Goal: Transaction & Acquisition: Purchase product/service

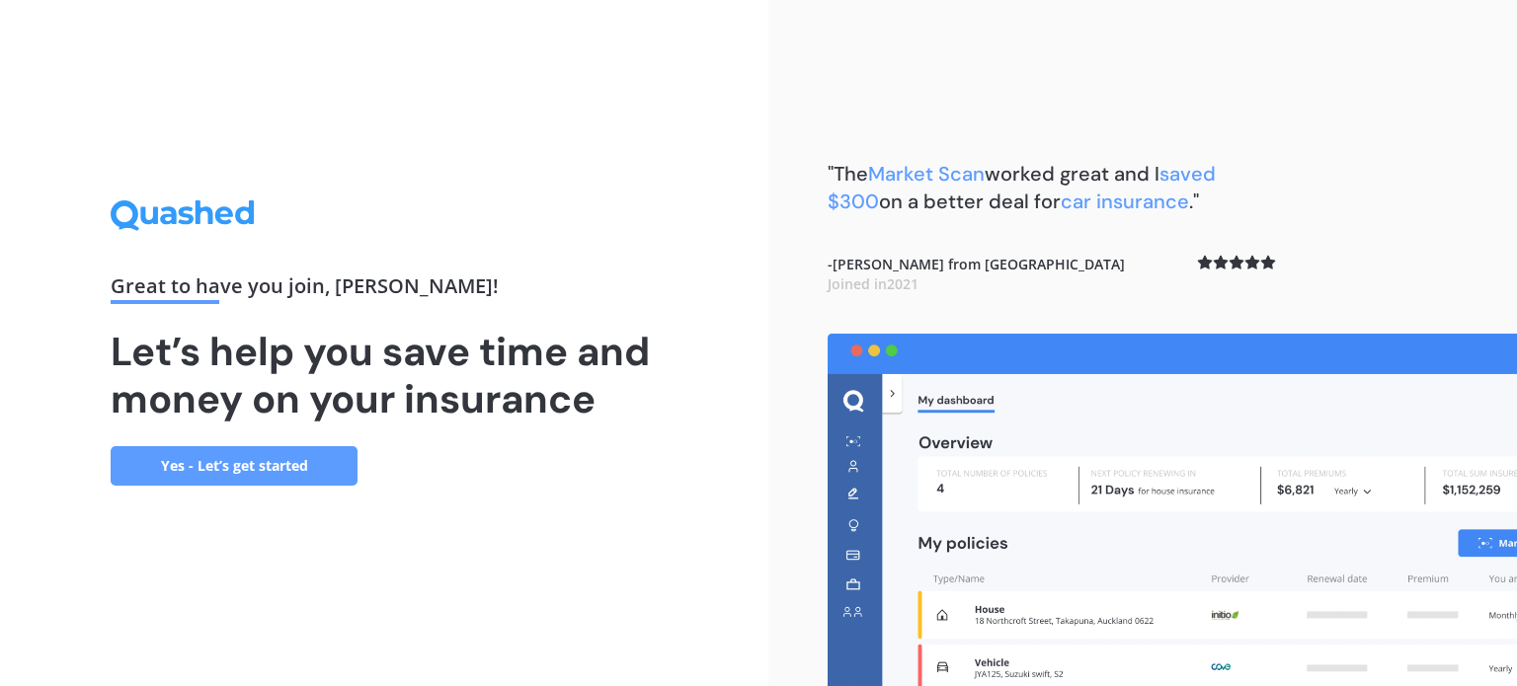
click at [296, 470] on link "Yes - Let’s get started" at bounding box center [234, 466] width 247 height 40
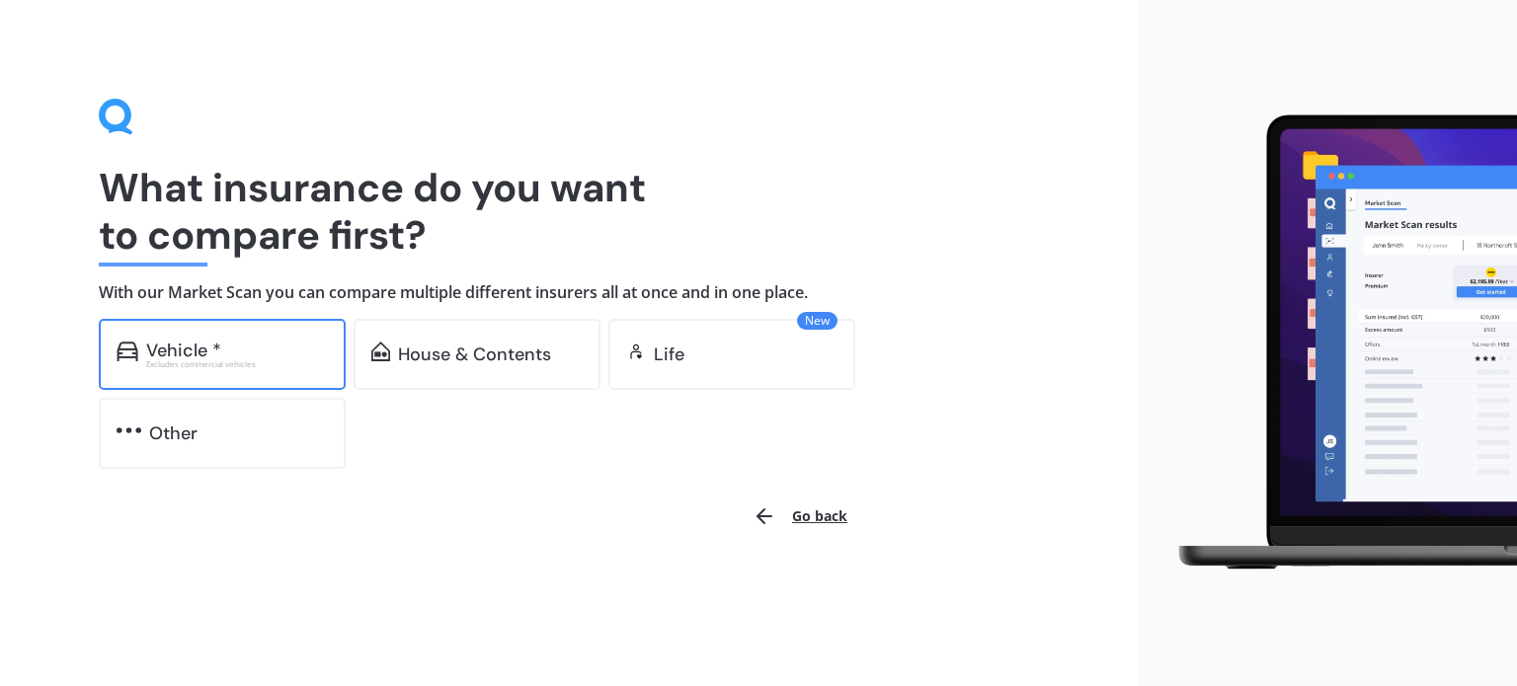
click at [278, 357] on div "Vehicle *" at bounding box center [237, 351] width 182 height 20
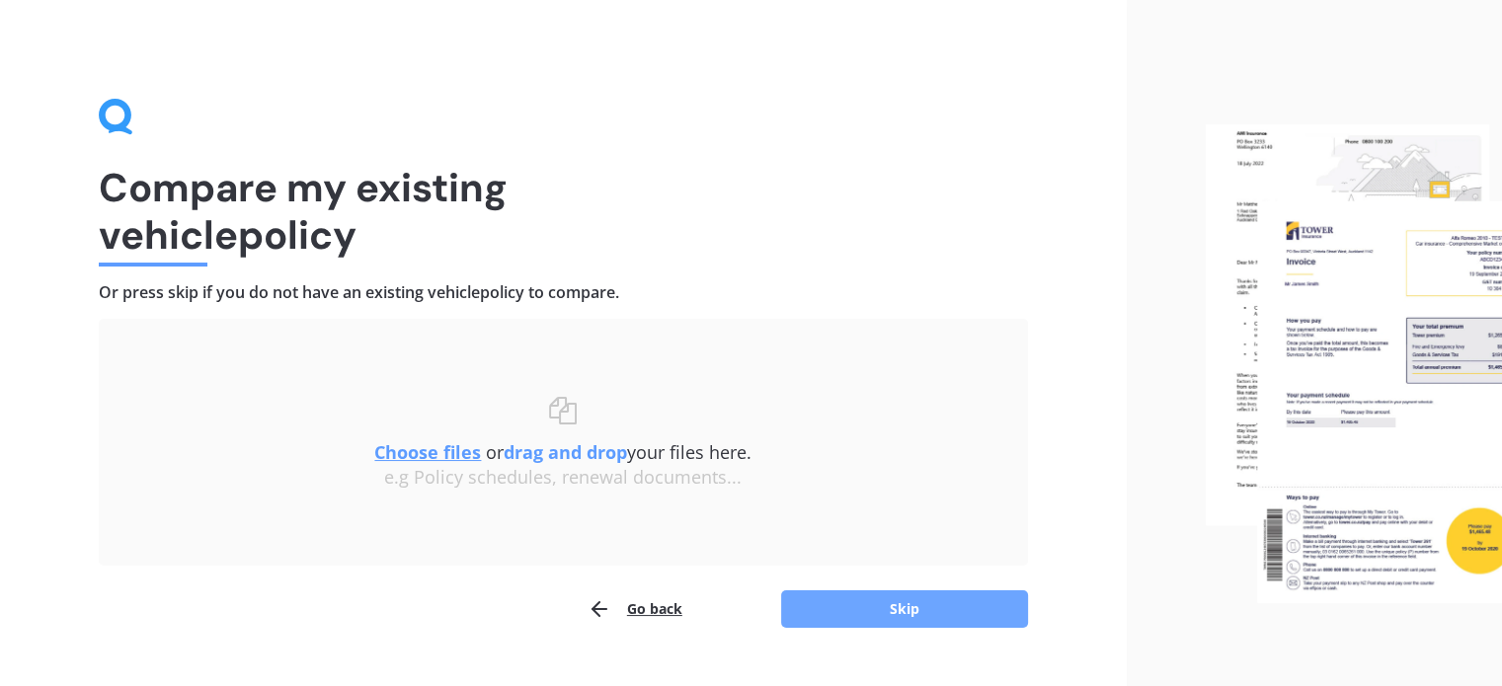
click at [873, 606] on button "Skip" at bounding box center [904, 610] width 247 height 38
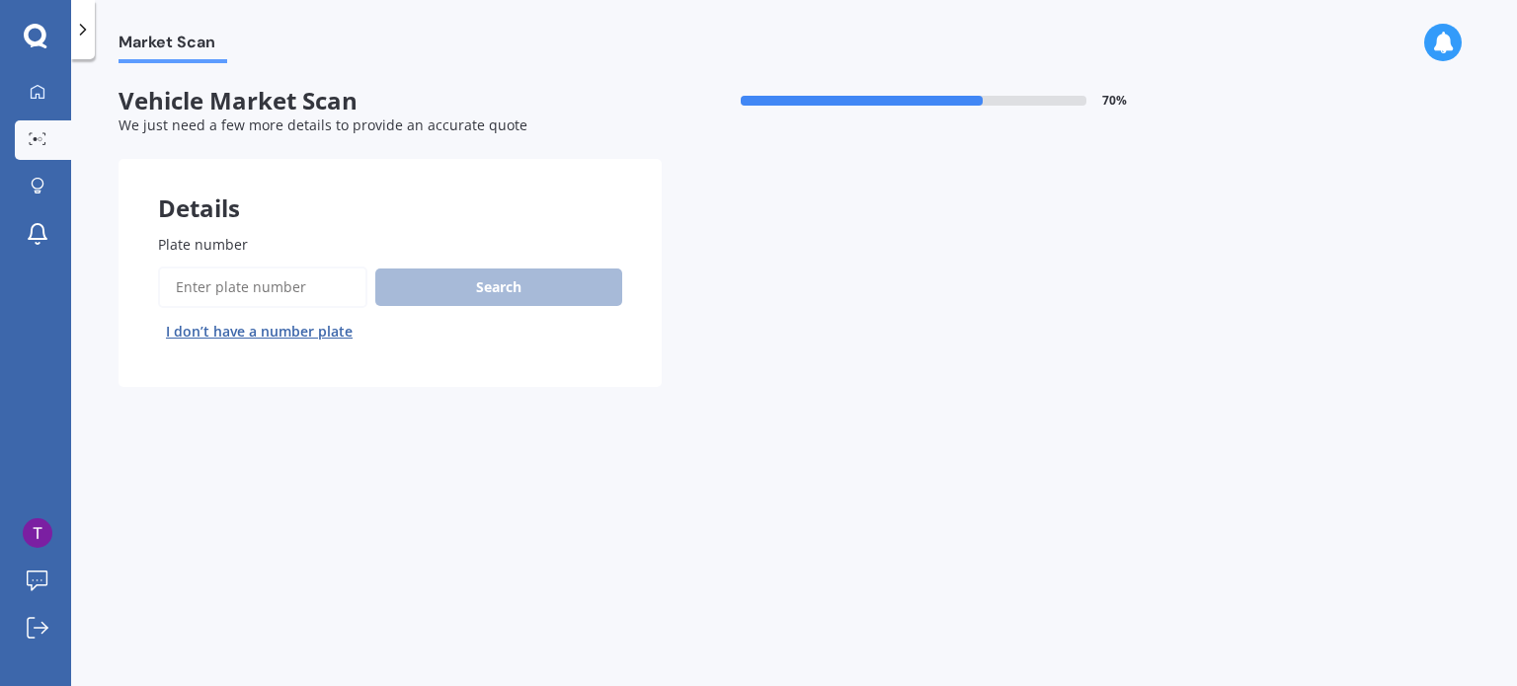
click at [261, 281] on input "Plate number" at bounding box center [262, 287] width 209 height 41
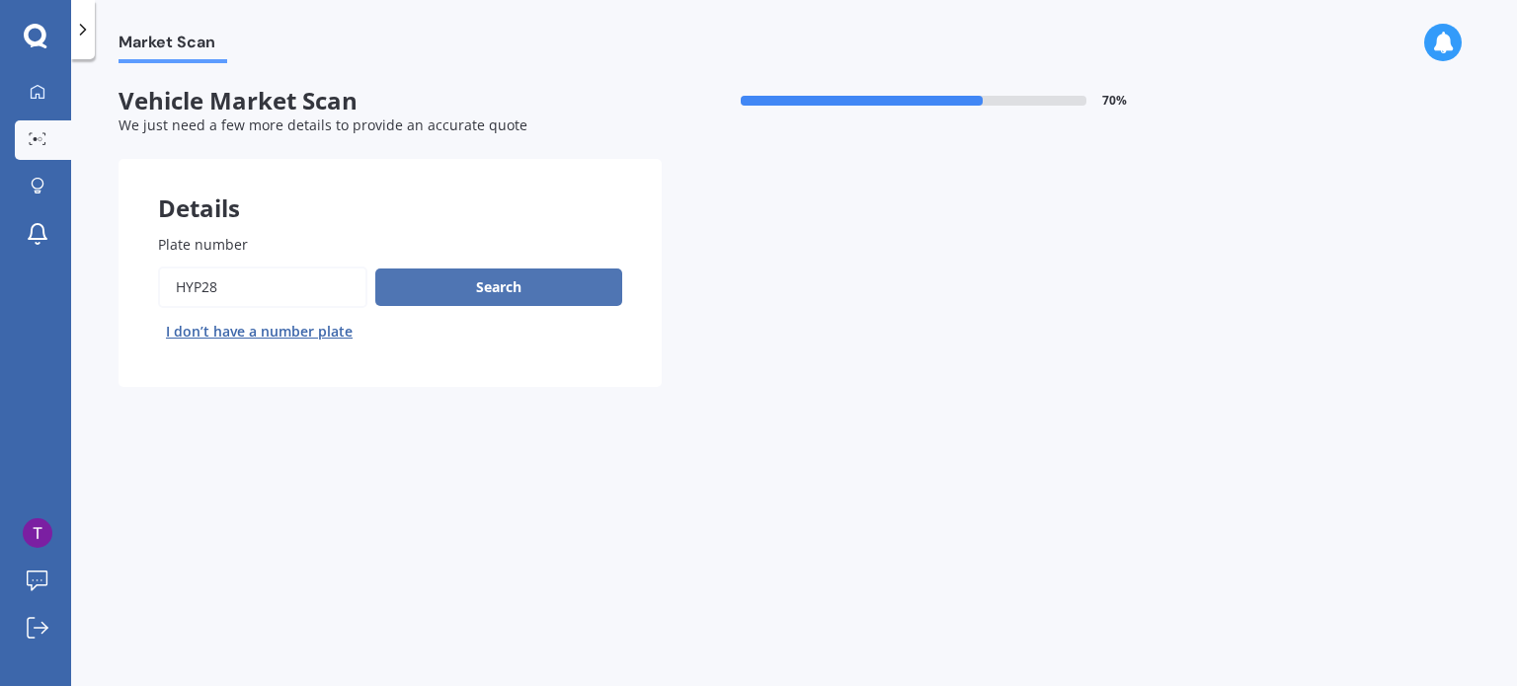
type input "hyp28"
click at [431, 269] on button "Search" at bounding box center [498, 288] width 247 height 38
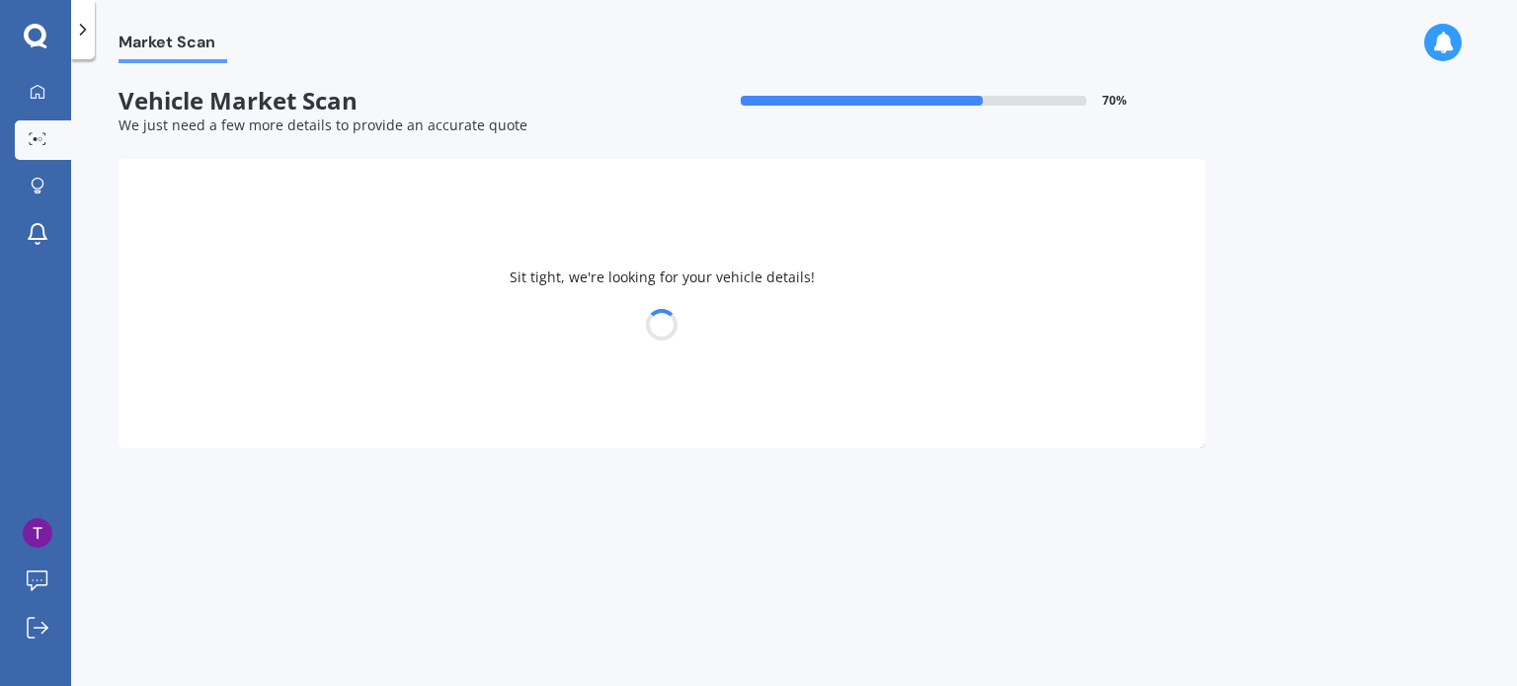
select select "NISSAN"
select select "CARAVAN"
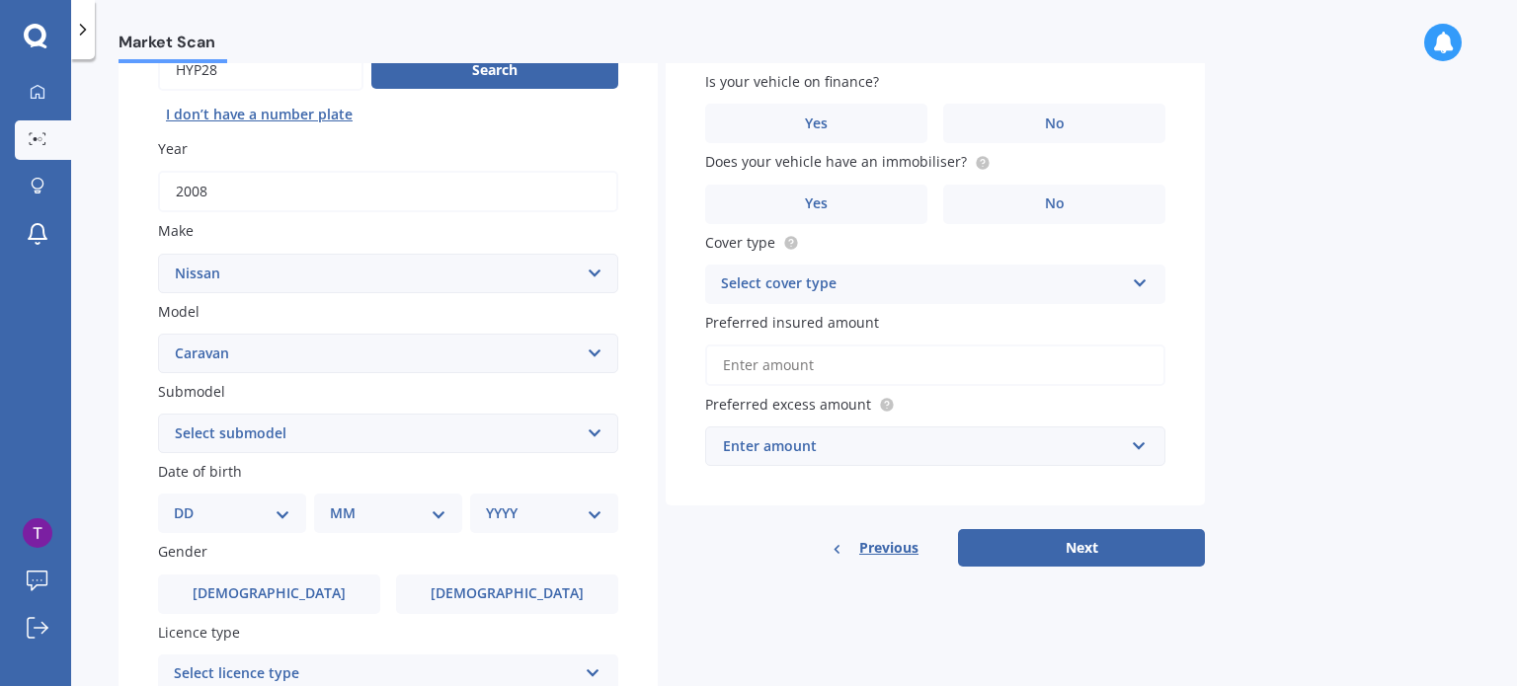
scroll to position [219, 0]
click at [382, 442] on select "Select submodel diesel petrol" at bounding box center [388, 432] width 460 height 40
select select "PETROL"
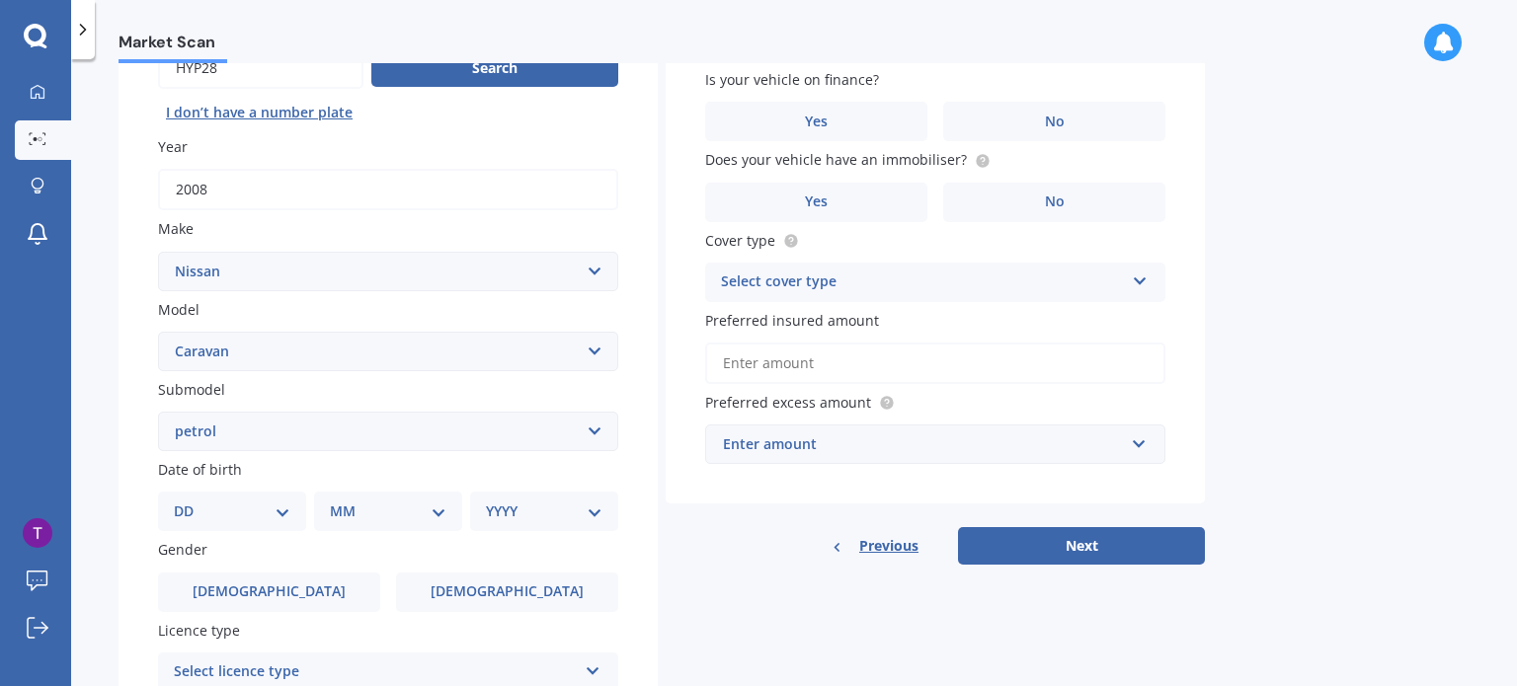
click at [158, 412] on select "Select submodel diesel petrol" at bounding box center [388, 432] width 460 height 40
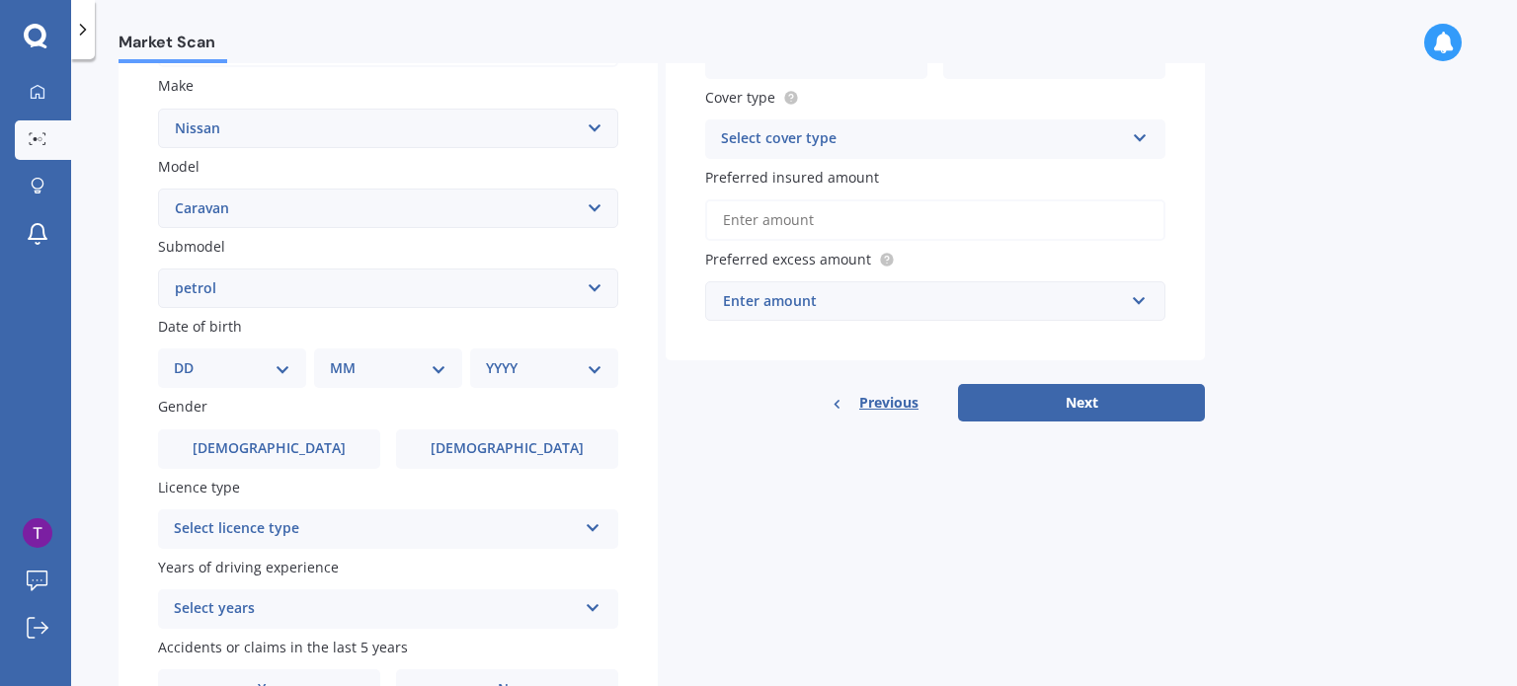
scroll to position [363, 0]
click at [268, 367] on select "DD 01 02 03 04 05 06 07 08 09 10 11 12 13 14 15 16 17 18 19 20 21 22 23 24 25 2…" at bounding box center [232, 368] width 117 height 22
select select "18"
click at [190, 357] on select "DD 01 02 03 04 05 06 07 08 09 10 11 12 13 14 15 16 17 18 19 20 21 22 23 24 25 2…" at bounding box center [232, 368] width 117 height 22
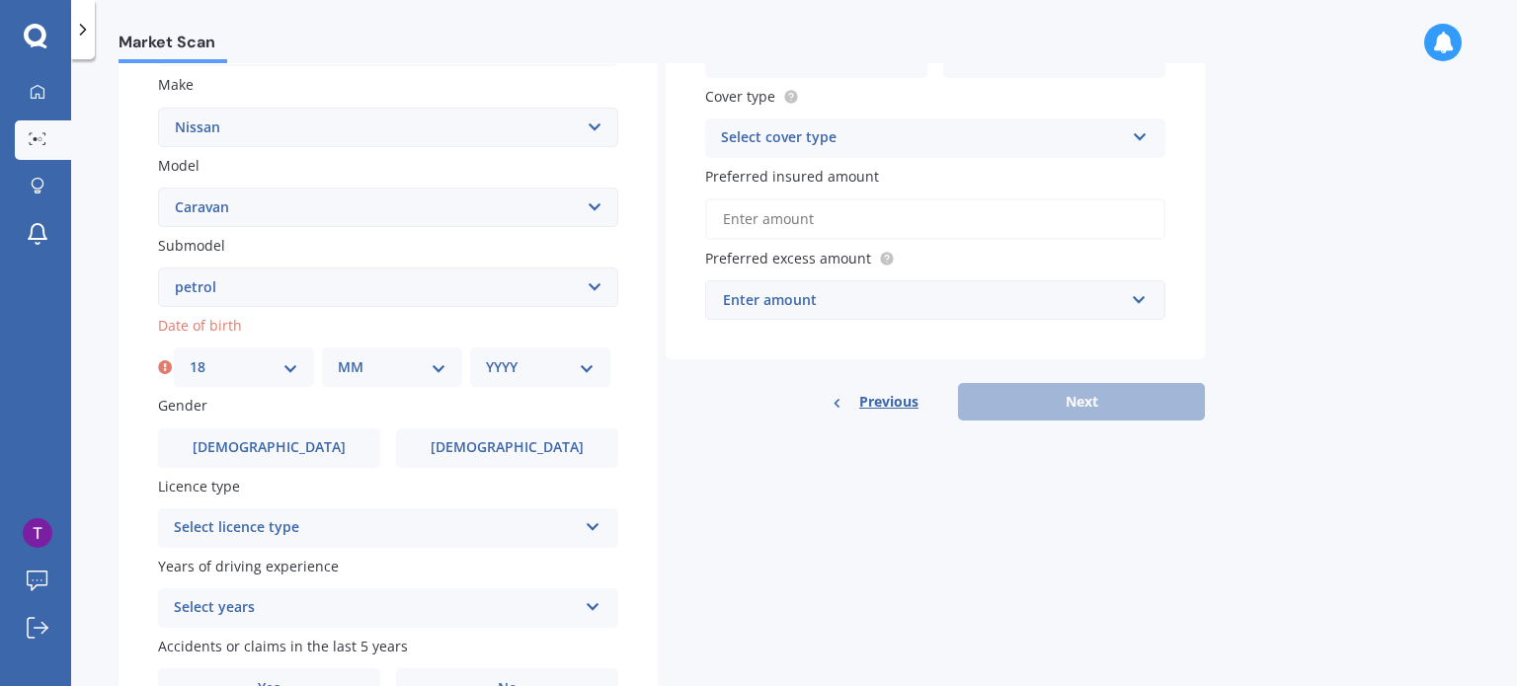
click at [421, 366] on select "MM 01 02 03 04 05 06 07 08 09 10 11 12" at bounding box center [392, 368] width 109 height 22
select select "07"
click at [338, 357] on select "MM 01 02 03 04 05 06 07 08 09 10 11 12" at bounding box center [392, 368] width 109 height 22
click at [521, 368] on select "YYYY 2025 2024 2023 2022 2021 2020 2019 2018 2017 2016 2015 2014 2013 2012 2011…" at bounding box center [540, 368] width 109 height 22
select select "1997"
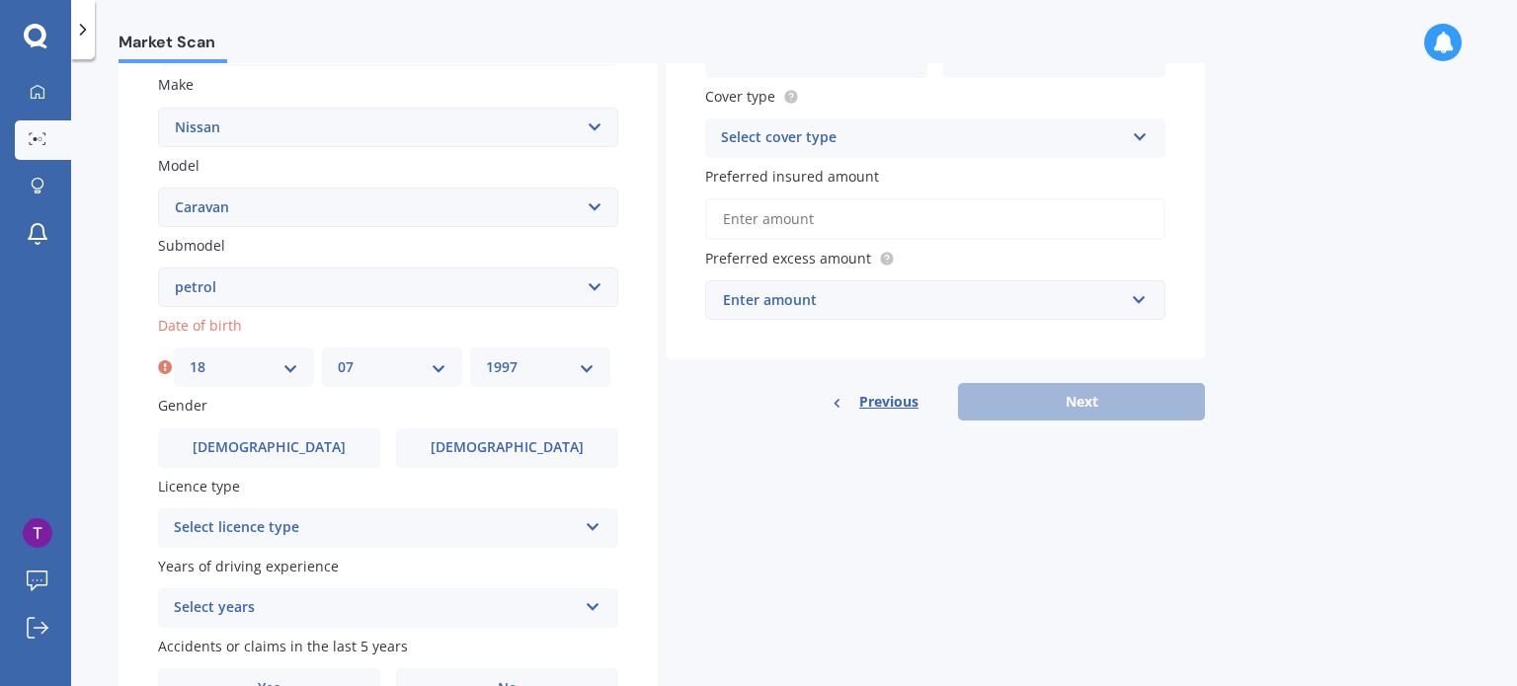
click at [486, 357] on select "YYYY 2025 2024 2023 2022 2021 2020 2019 2018 2017 2016 2015 2014 2013 2012 2011…" at bounding box center [540, 368] width 109 height 22
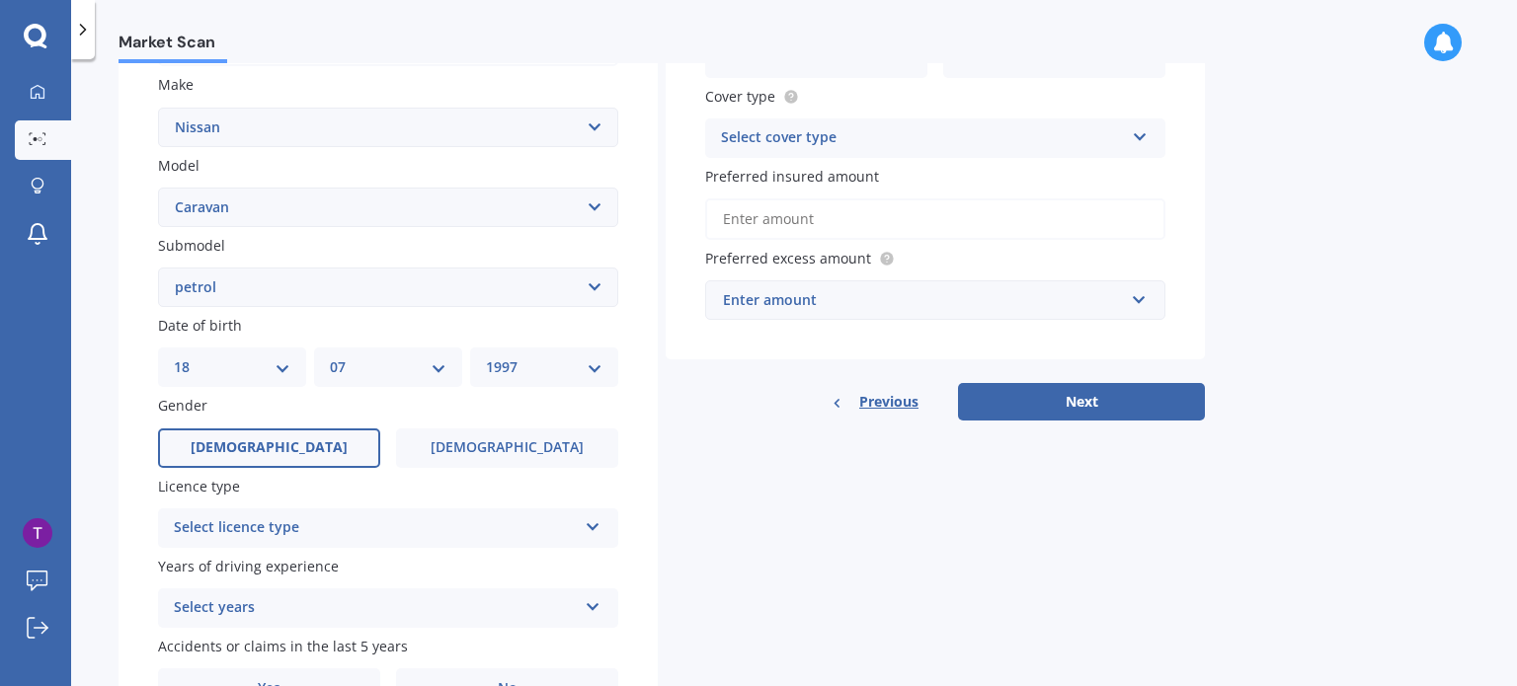
click at [323, 443] on label "[DEMOGRAPHIC_DATA]" at bounding box center [269, 449] width 222 height 40
click at [0, 0] on input "[DEMOGRAPHIC_DATA]" at bounding box center [0, 0] width 0 height 0
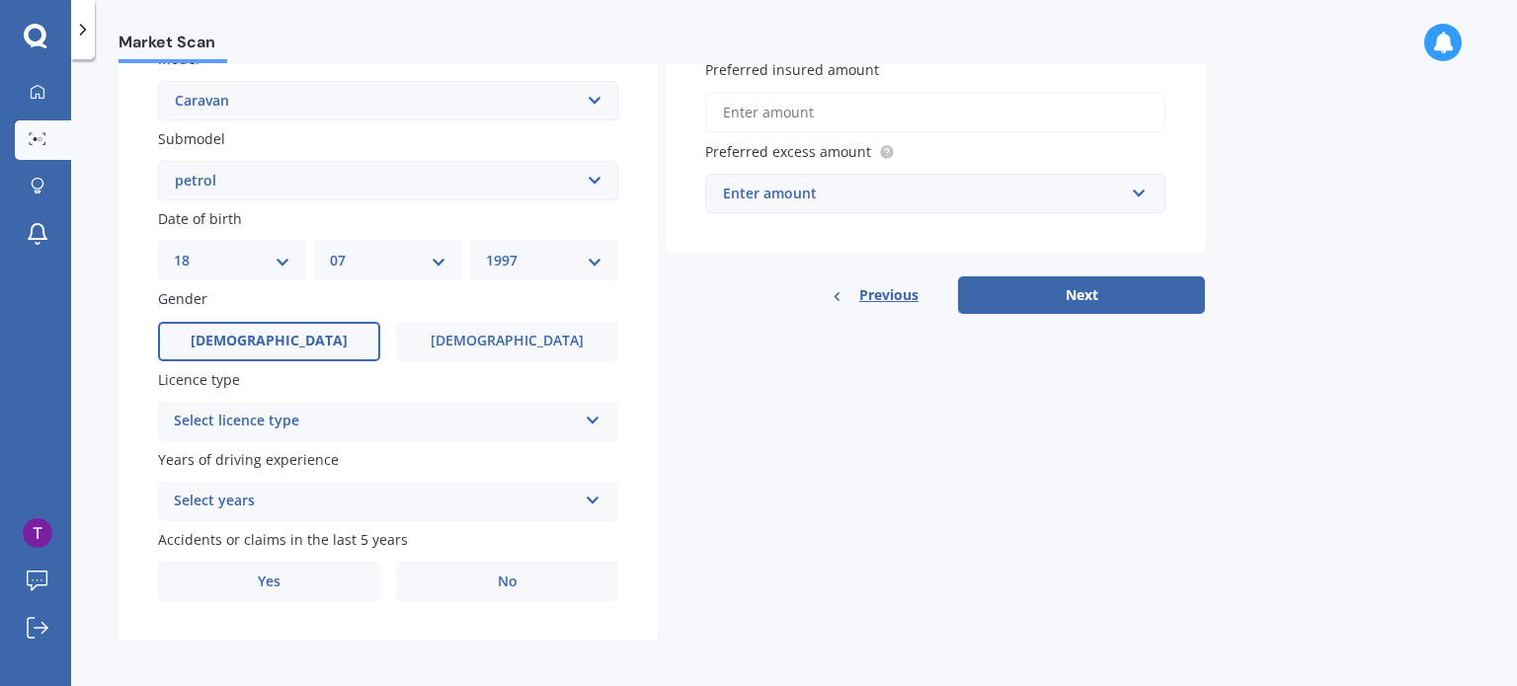
scroll to position [476, 0]
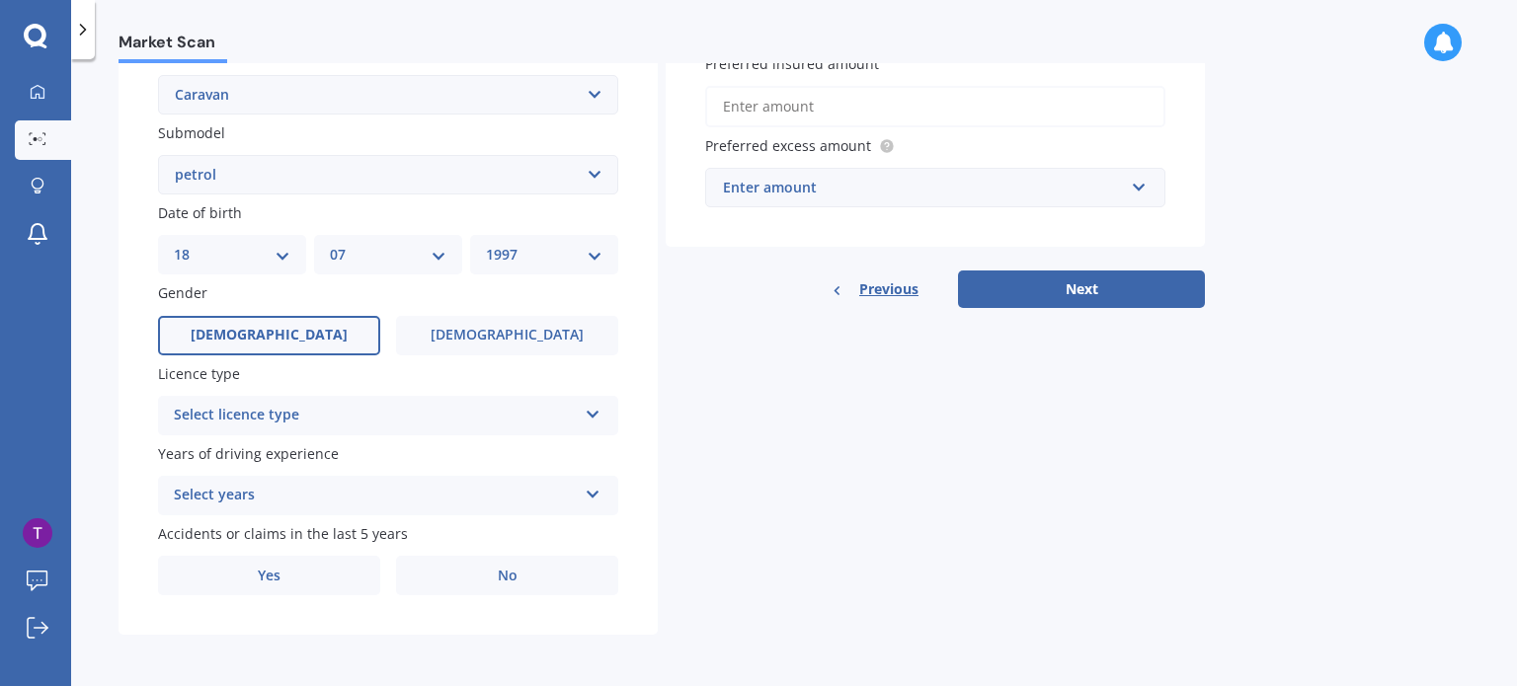
click at [361, 415] on div "Select licence type" at bounding box center [375, 416] width 403 height 24
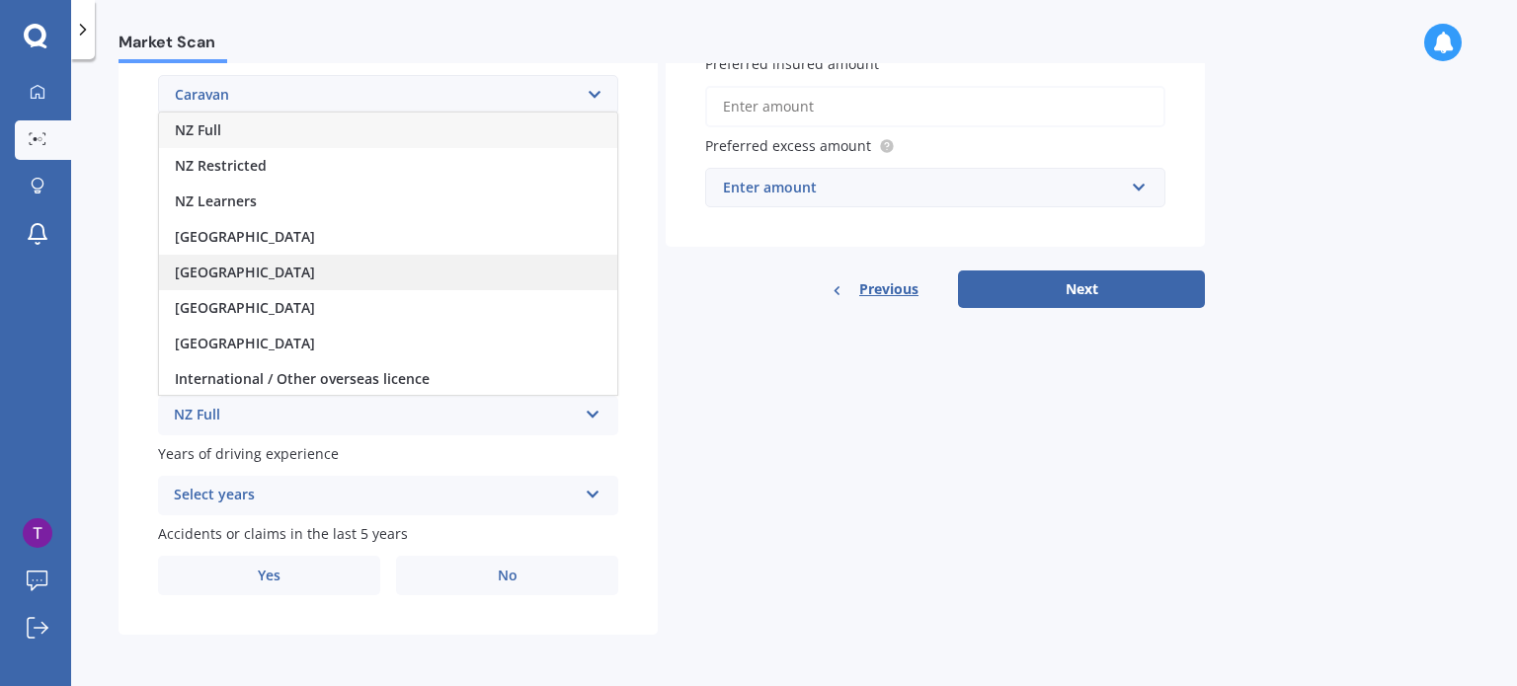
click at [299, 274] on div "[GEOGRAPHIC_DATA]" at bounding box center [388, 273] width 458 height 36
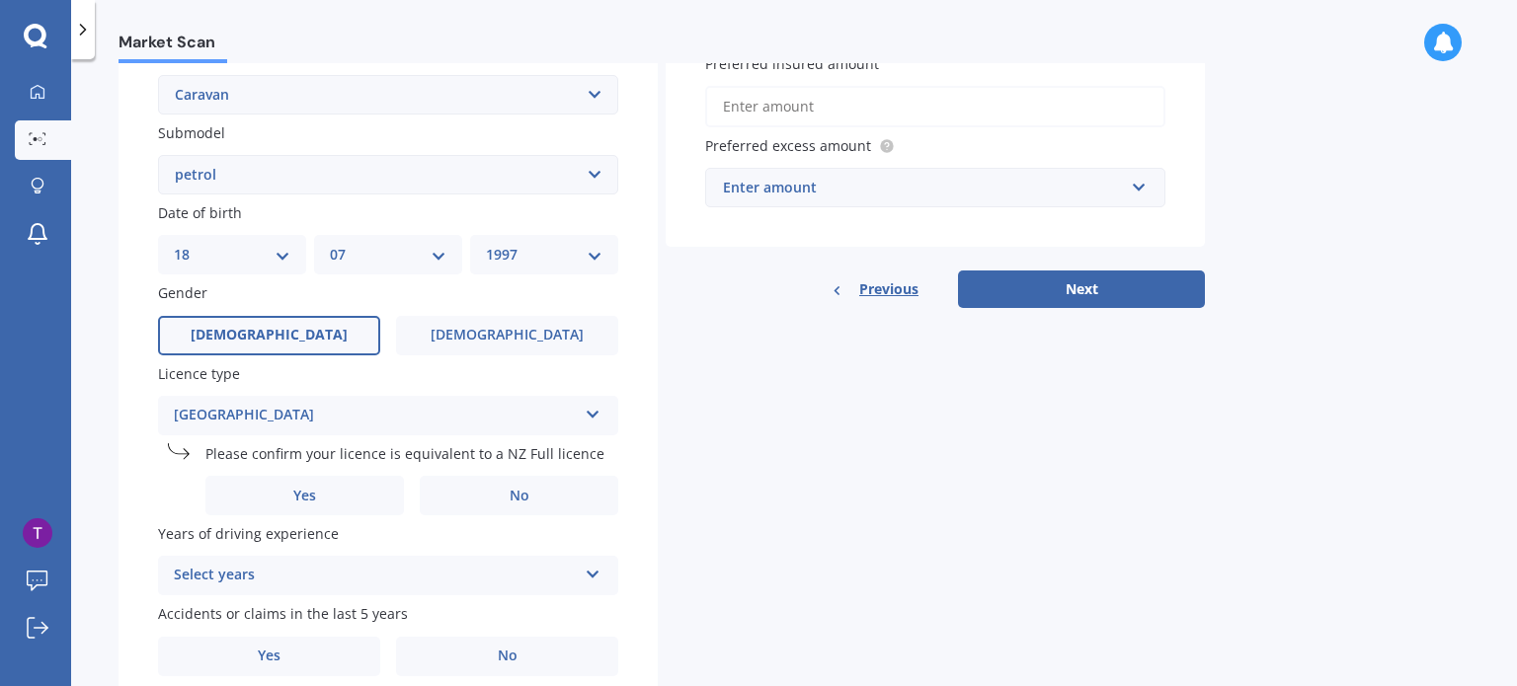
scroll to position [551, 0]
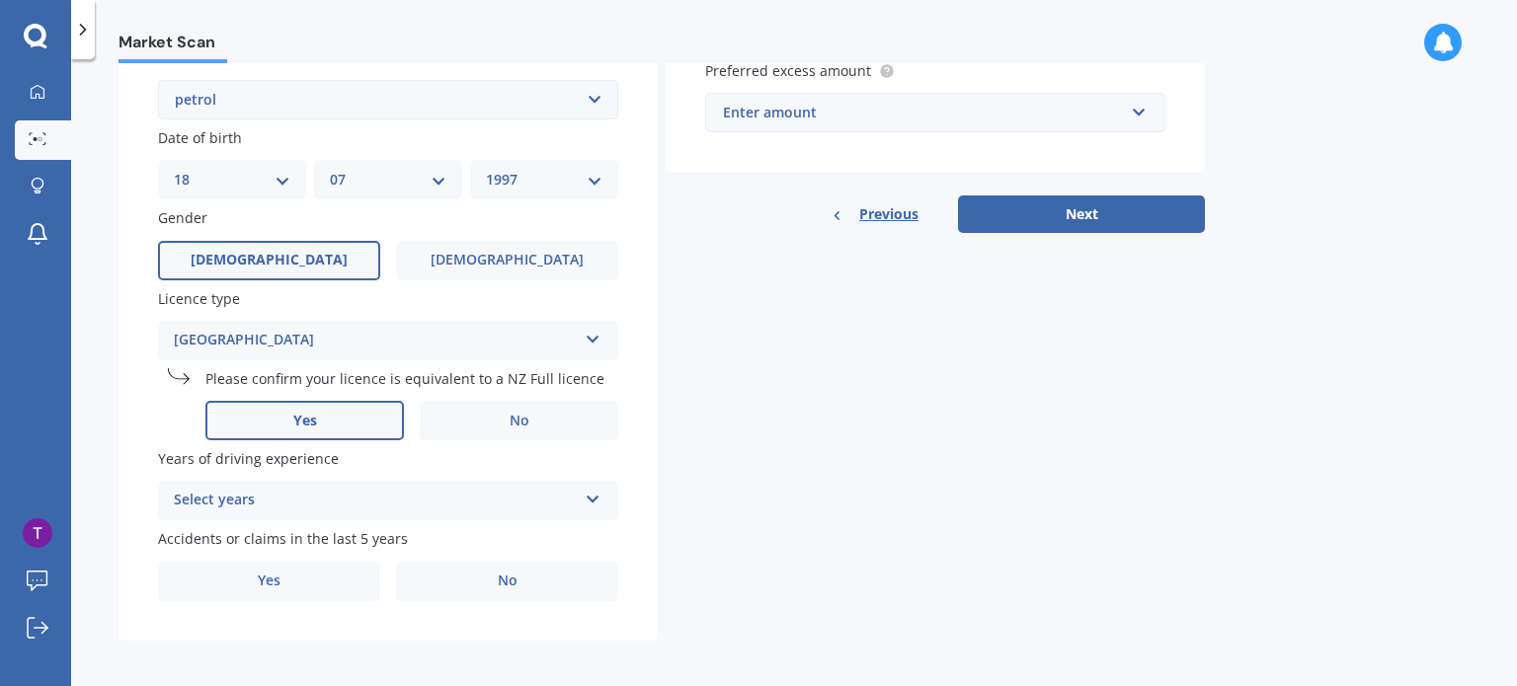
click at [284, 425] on label "Yes" at bounding box center [304, 421] width 199 height 40
click at [0, 0] on input "Yes" at bounding box center [0, 0] width 0 height 0
click at [273, 503] on div "Select years" at bounding box center [375, 501] width 403 height 24
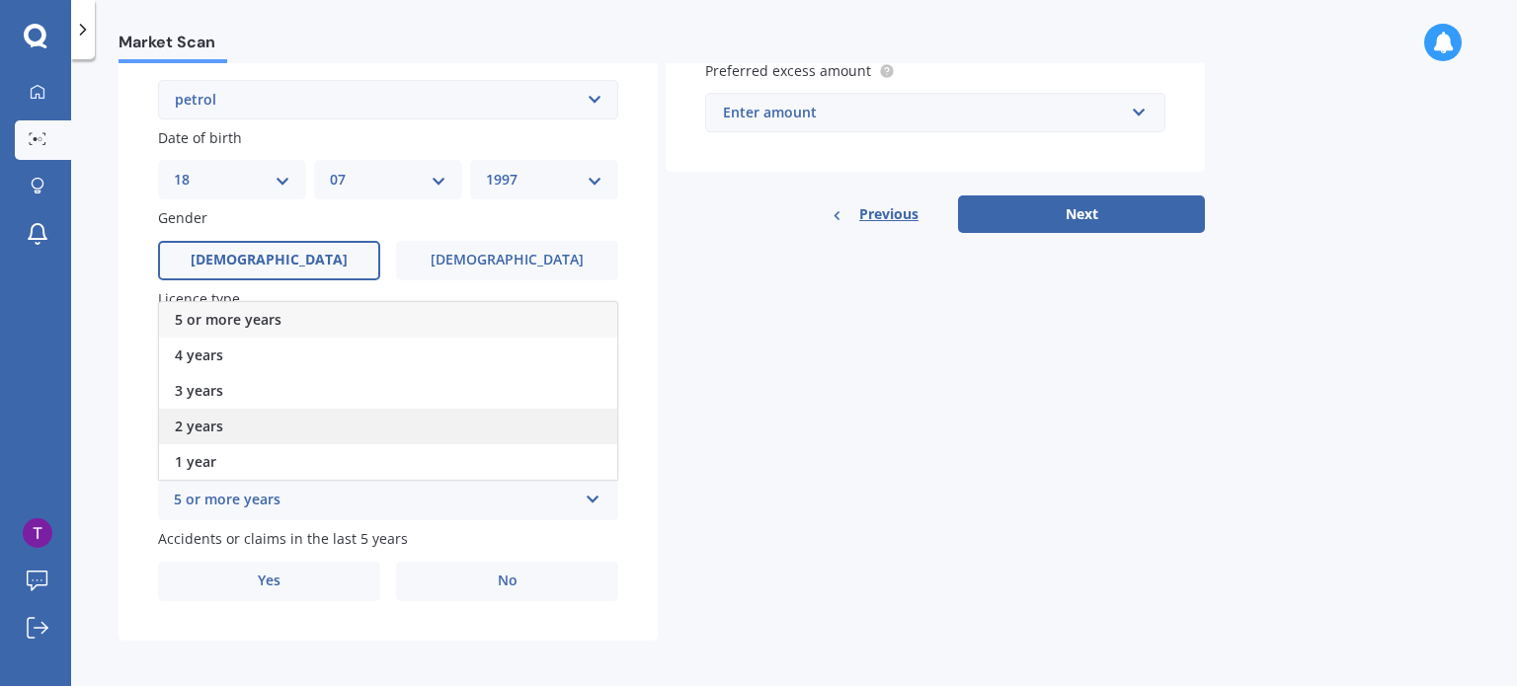
scroll to position [557, 0]
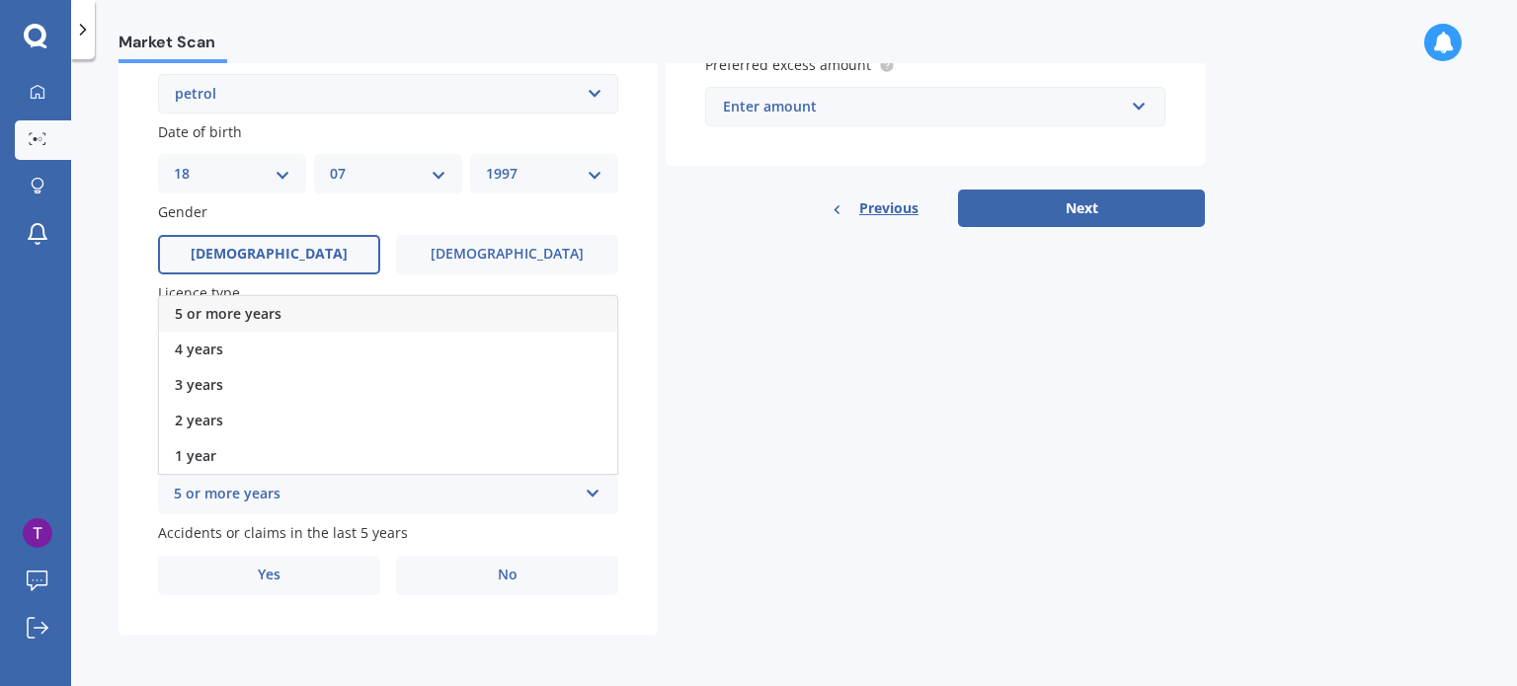
click at [295, 308] on div "5 or more years" at bounding box center [388, 314] width 458 height 36
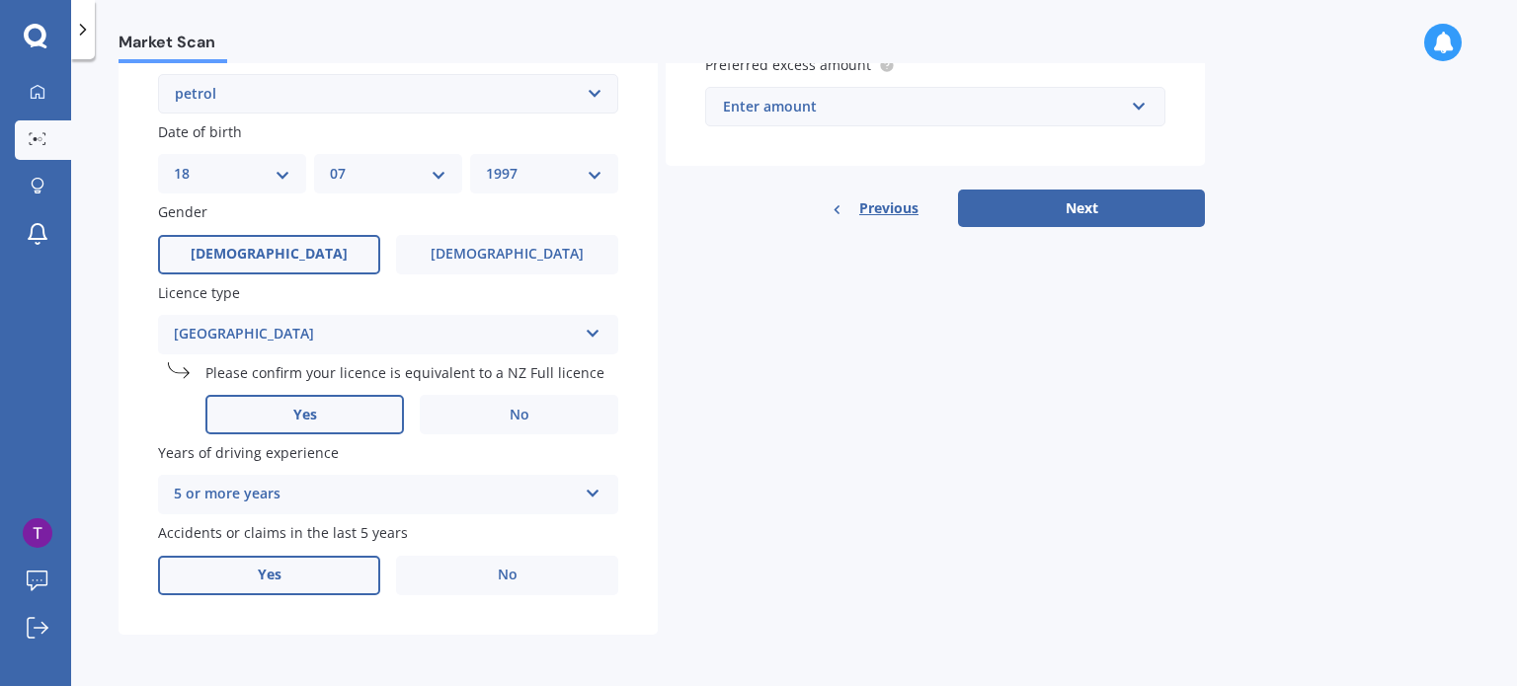
click at [225, 557] on label "Yes" at bounding box center [269, 576] width 222 height 40
click at [0, 0] on input "Yes" at bounding box center [0, 0] width 0 height 0
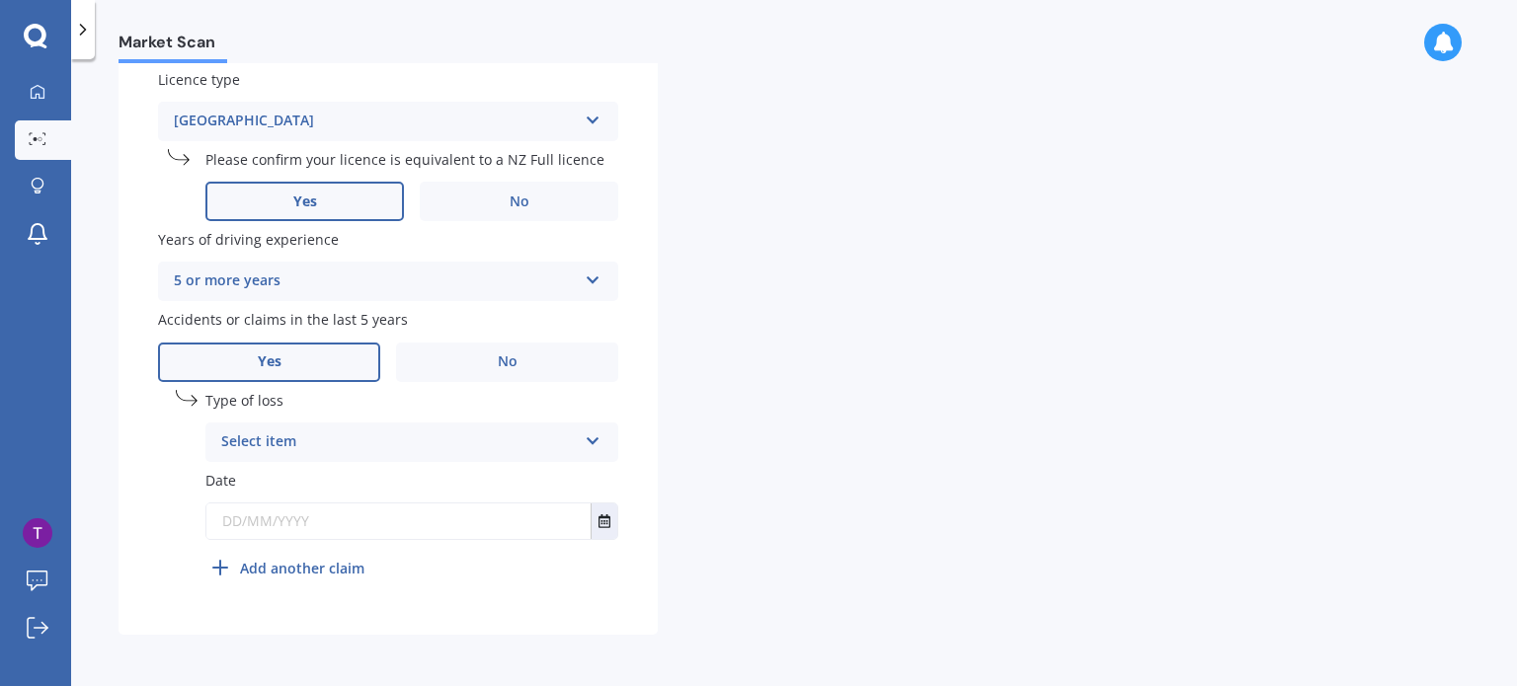
click at [504, 441] on div "Select item" at bounding box center [399, 443] width 356 height 24
click at [343, 484] on div "At fault accident" at bounding box center [411, 481] width 411 height 36
click at [285, 528] on input "text" at bounding box center [398, 522] width 384 height 36
type input "0"
type input "[DATE]"
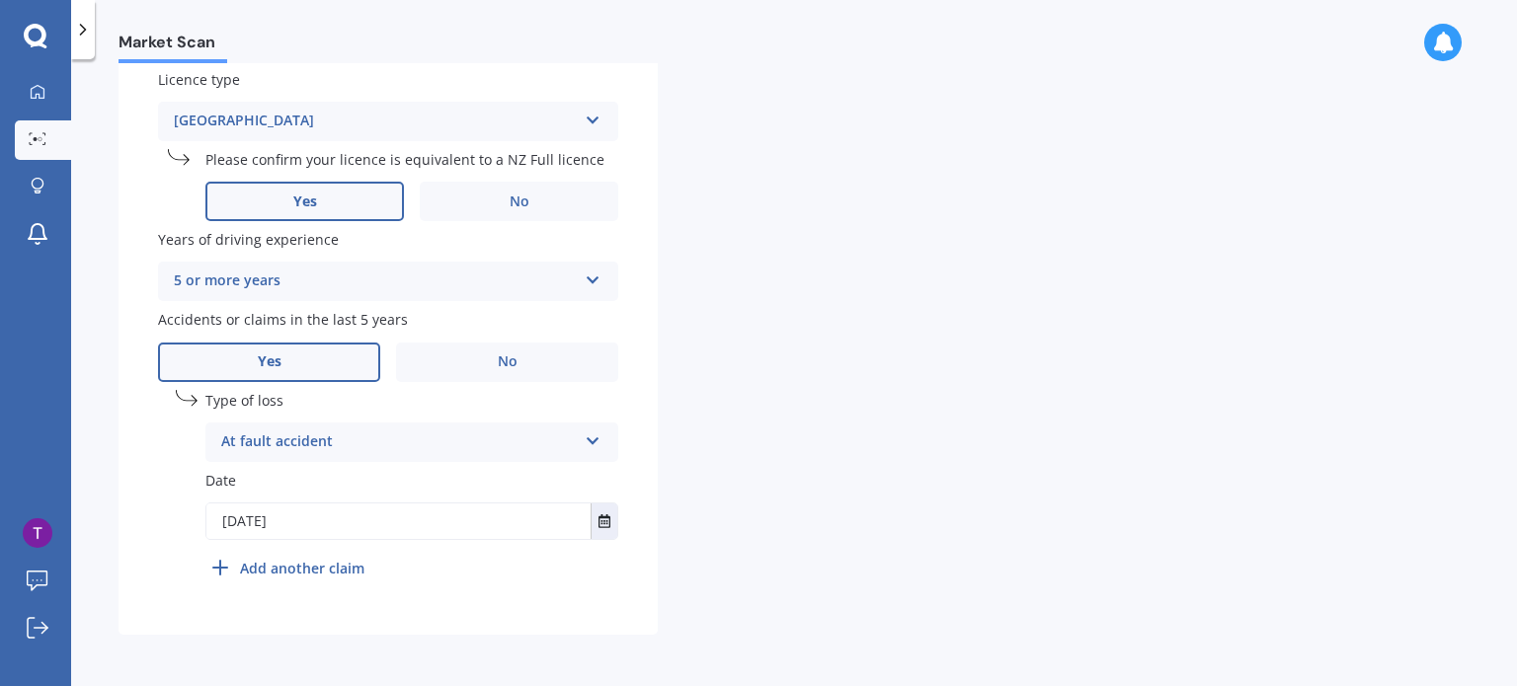
click at [761, 419] on div "Details Plate number Search I don’t have a number plate Year [DATE] Make Select…" at bounding box center [662, 12] width 1086 height 1246
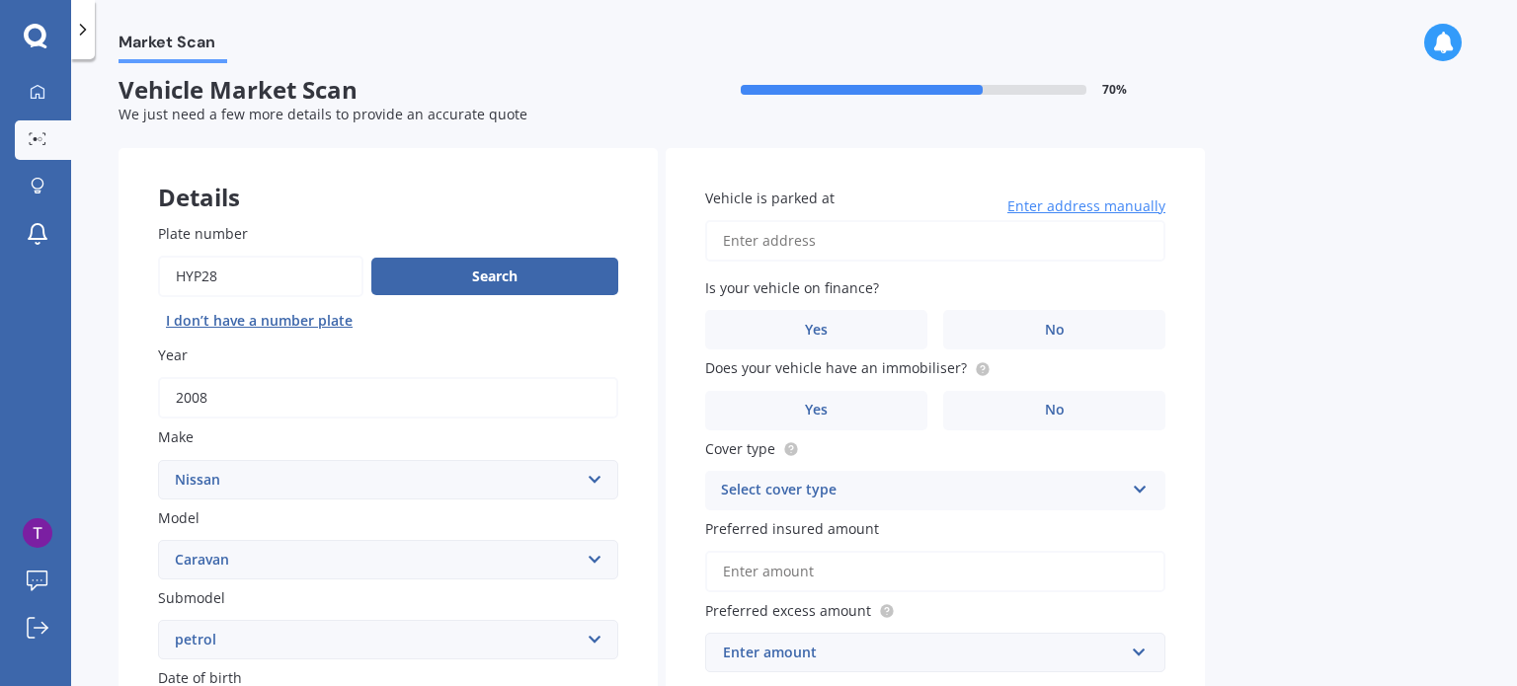
scroll to position [9, 0]
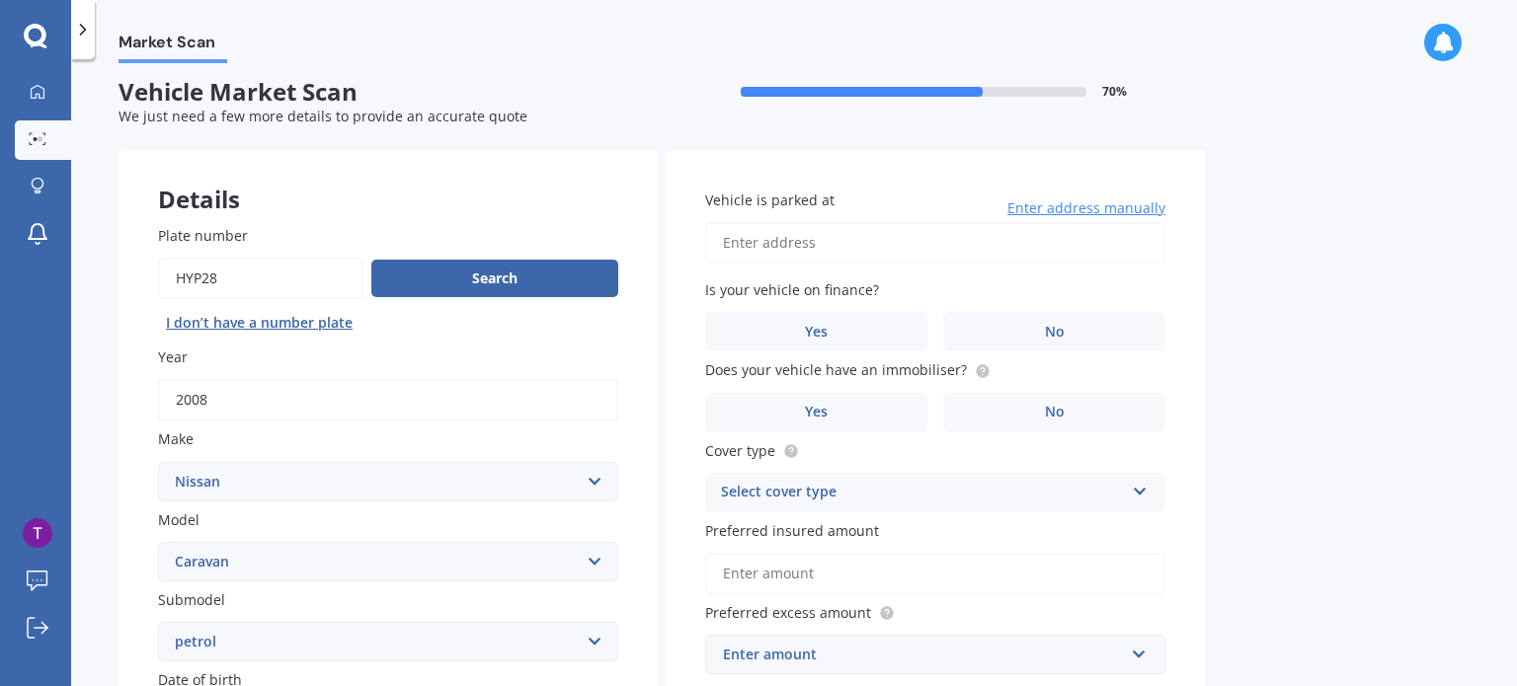
click at [798, 244] on input "Vehicle is parked at" at bounding box center [935, 242] width 460 height 41
click at [1056, 205] on span "Enter address manually" at bounding box center [1086, 209] width 158 height 20
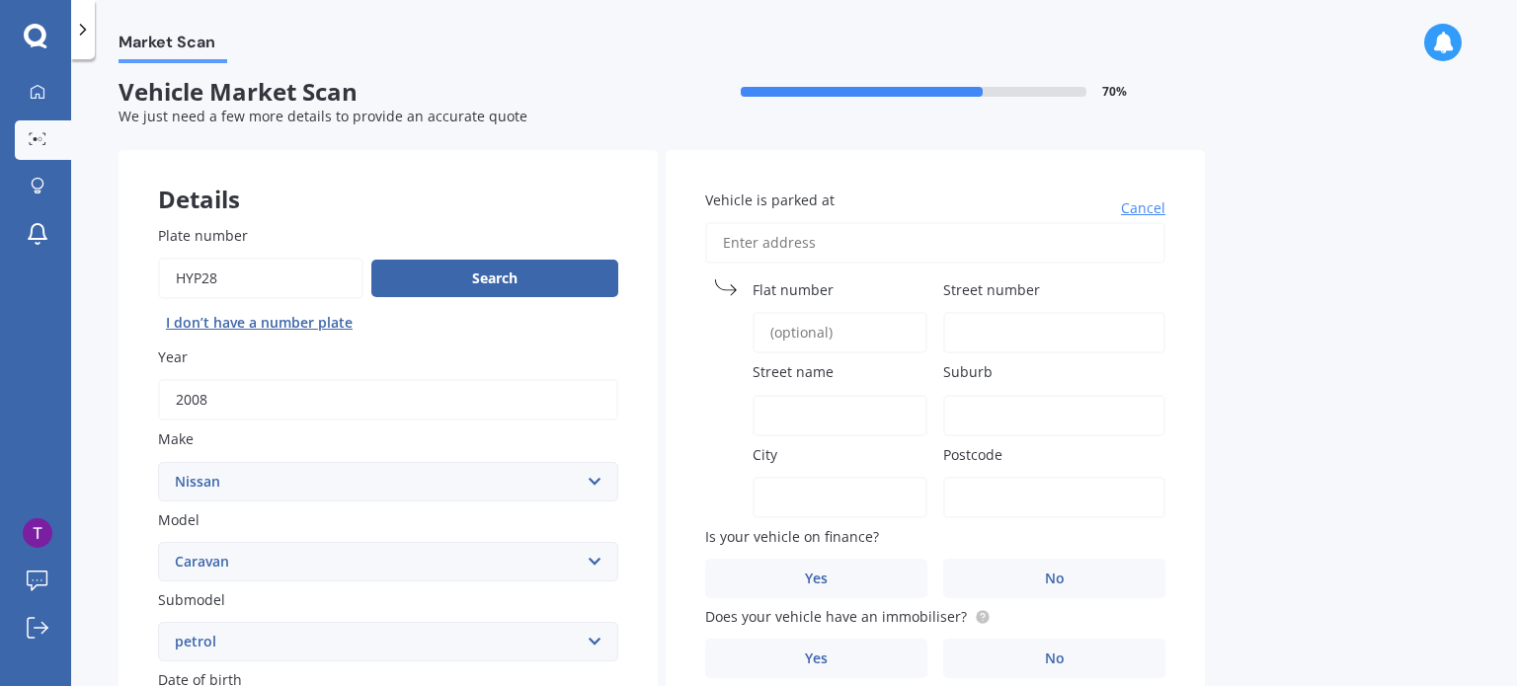
click at [871, 251] on input "Vehicle is parked at" at bounding box center [935, 242] width 460 height 41
type input "[STREET_ADDRESS]"
type input "27"
type input "[GEOGRAPHIC_DATA]"
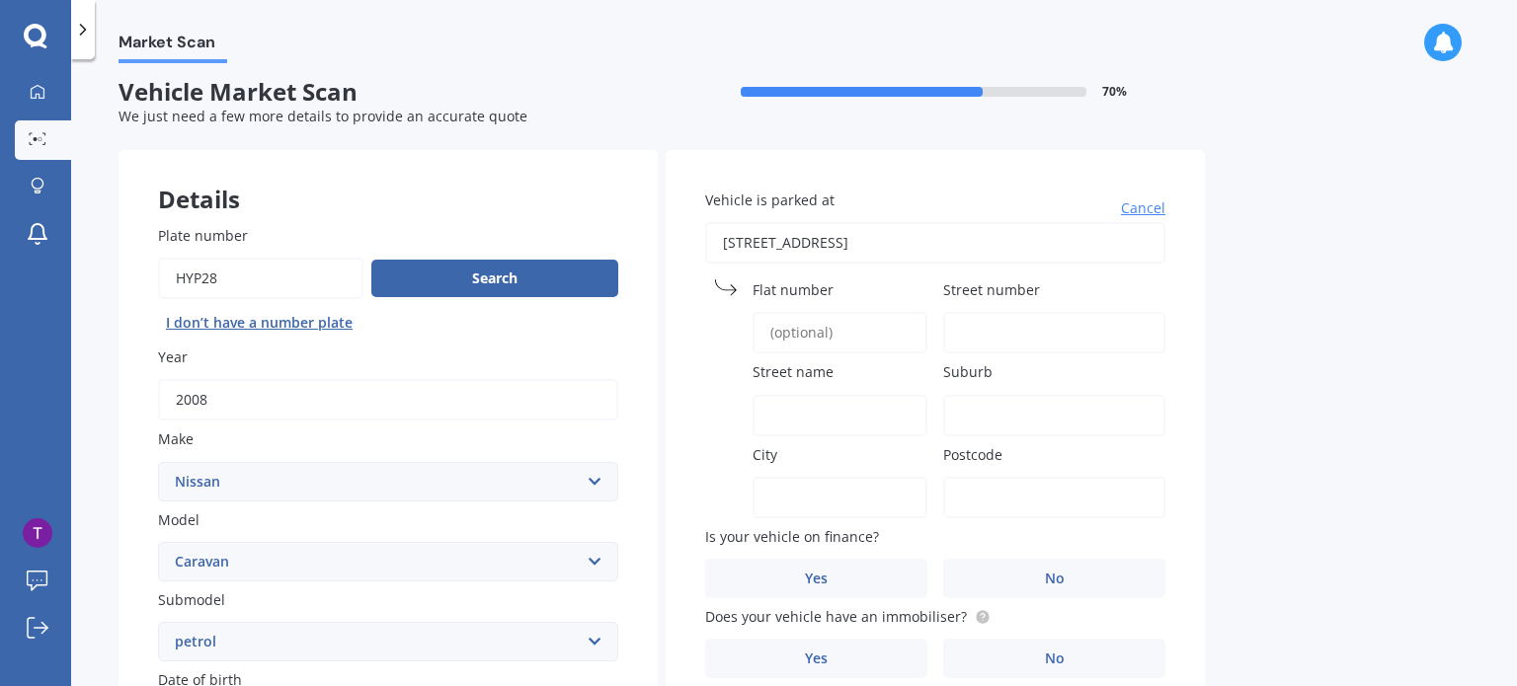
type input "[GEOGRAPHIC_DATA]"
type input "1060"
click at [809, 325] on input "Flat number" at bounding box center [840, 332] width 175 height 41
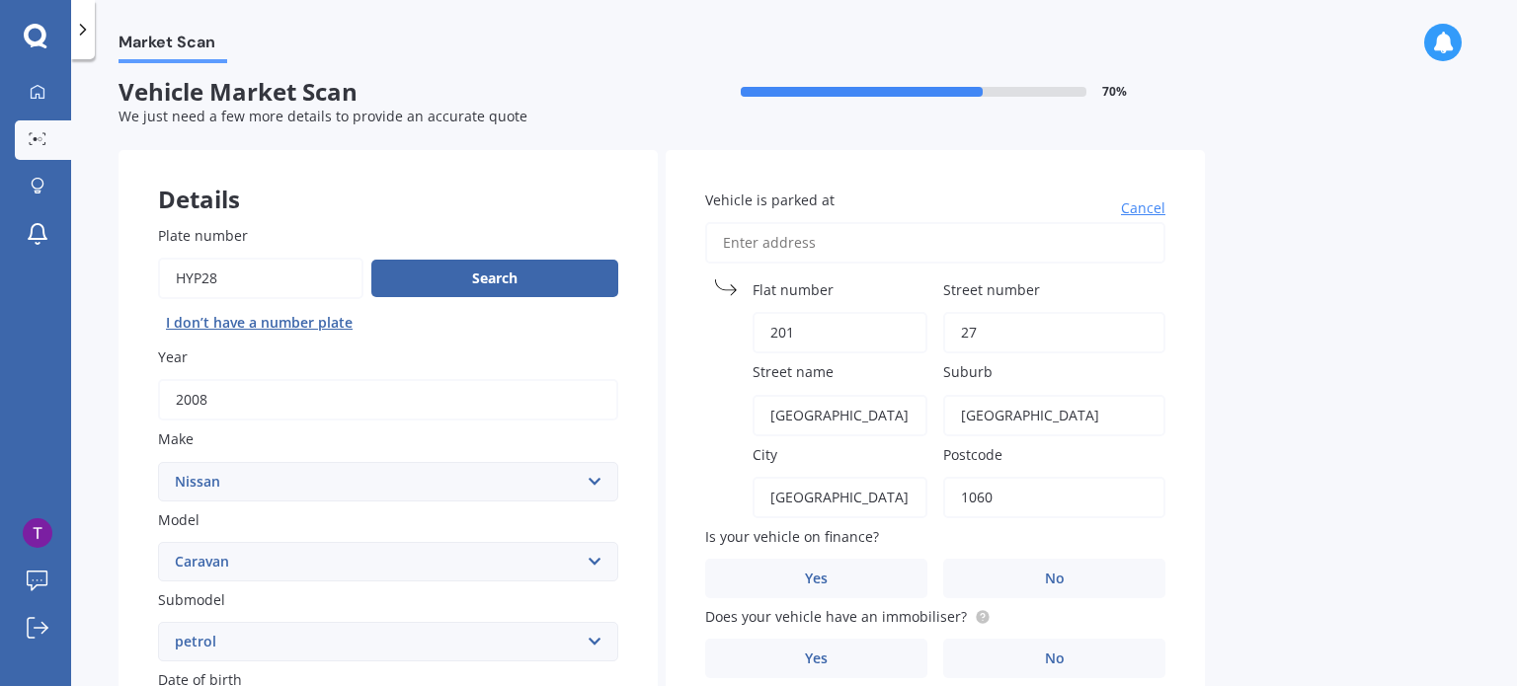
type input "201"
click at [700, 370] on div "Vehicle is parked at [GEOGRAPHIC_DATA] [STREET_ADDRESS] Postcode 1060 Is your v…" at bounding box center [935, 555] width 539 height 811
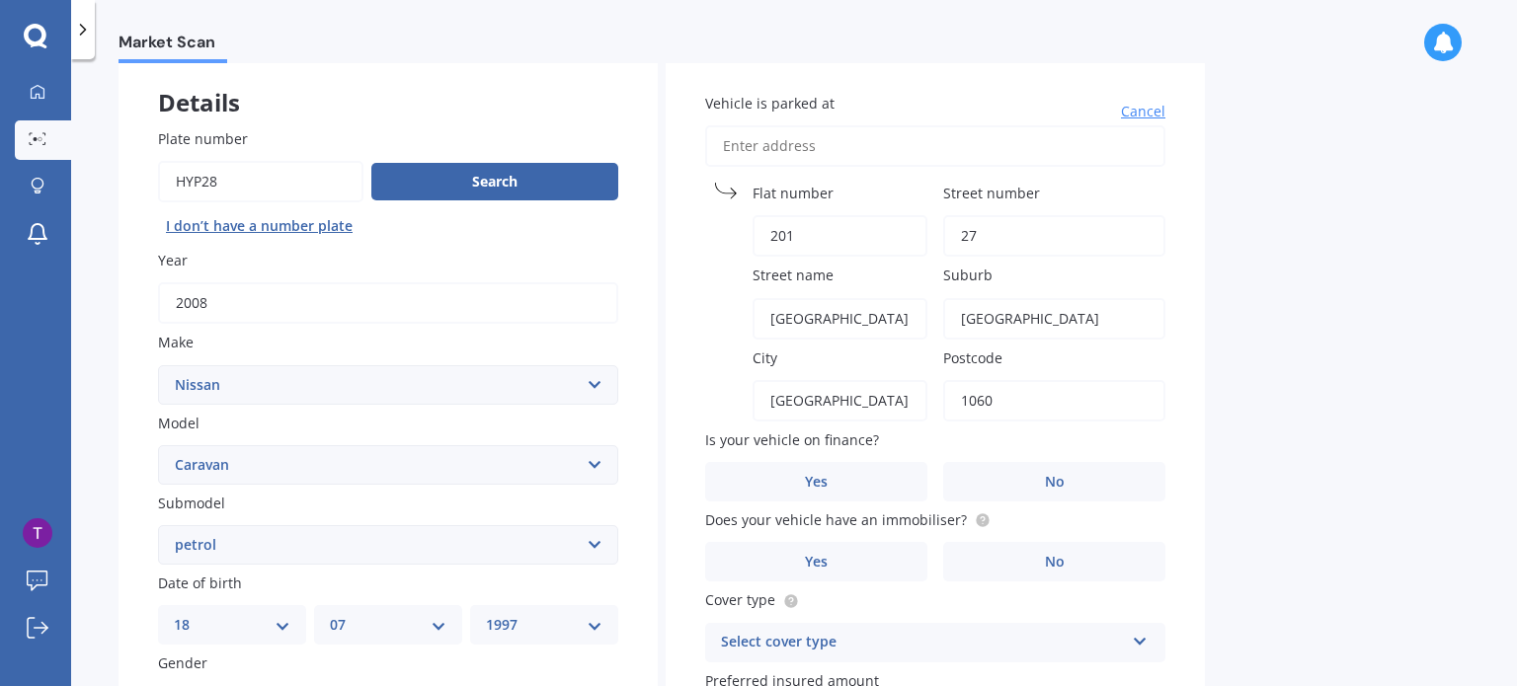
scroll to position [107, 0]
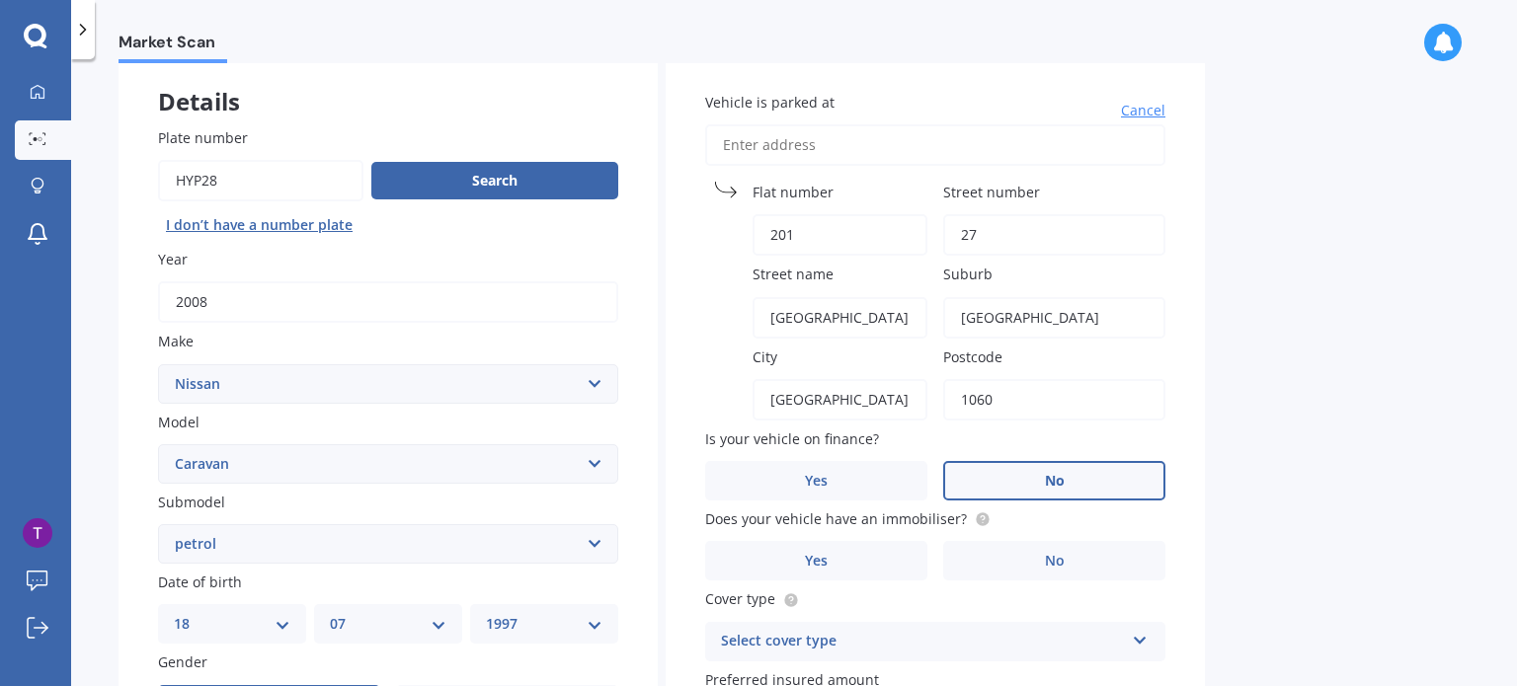
click at [1035, 469] on label "No" at bounding box center [1054, 481] width 222 height 40
click at [0, 0] on input "No" at bounding box center [0, 0] width 0 height 0
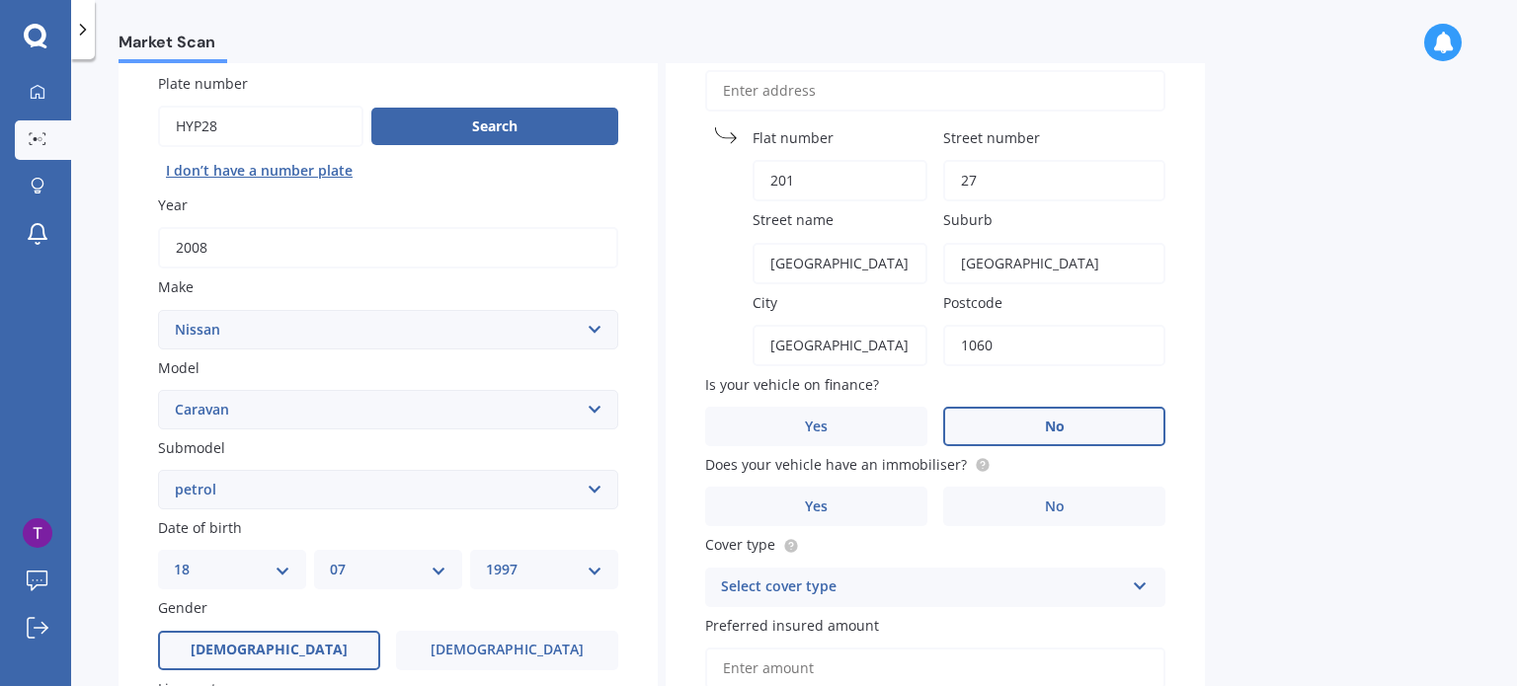
scroll to position [162, 0]
click at [890, 504] on label "Yes" at bounding box center [816, 506] width 222 height 40
click at [0, 0] on input "Yes" at bounding box center [0, 0] width 0 height 0
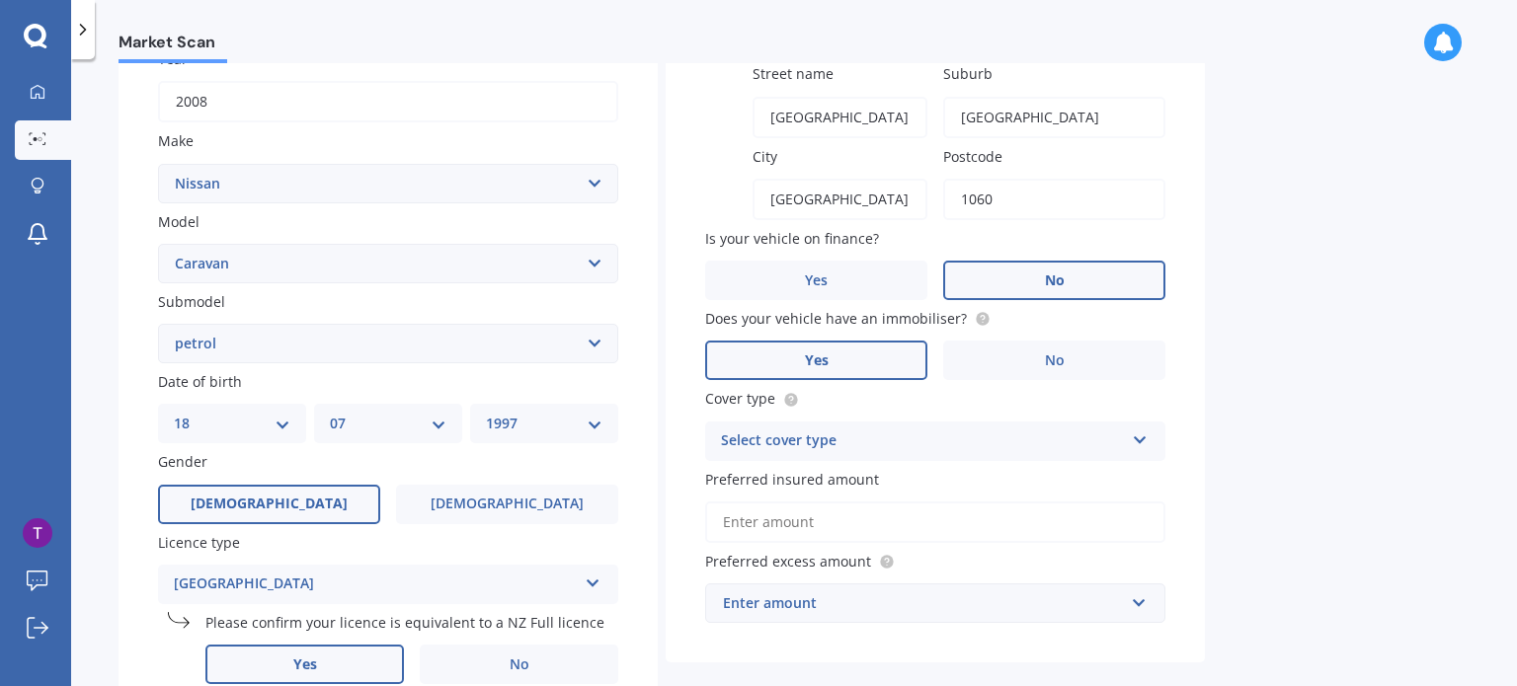
scroll to position [379, 0]
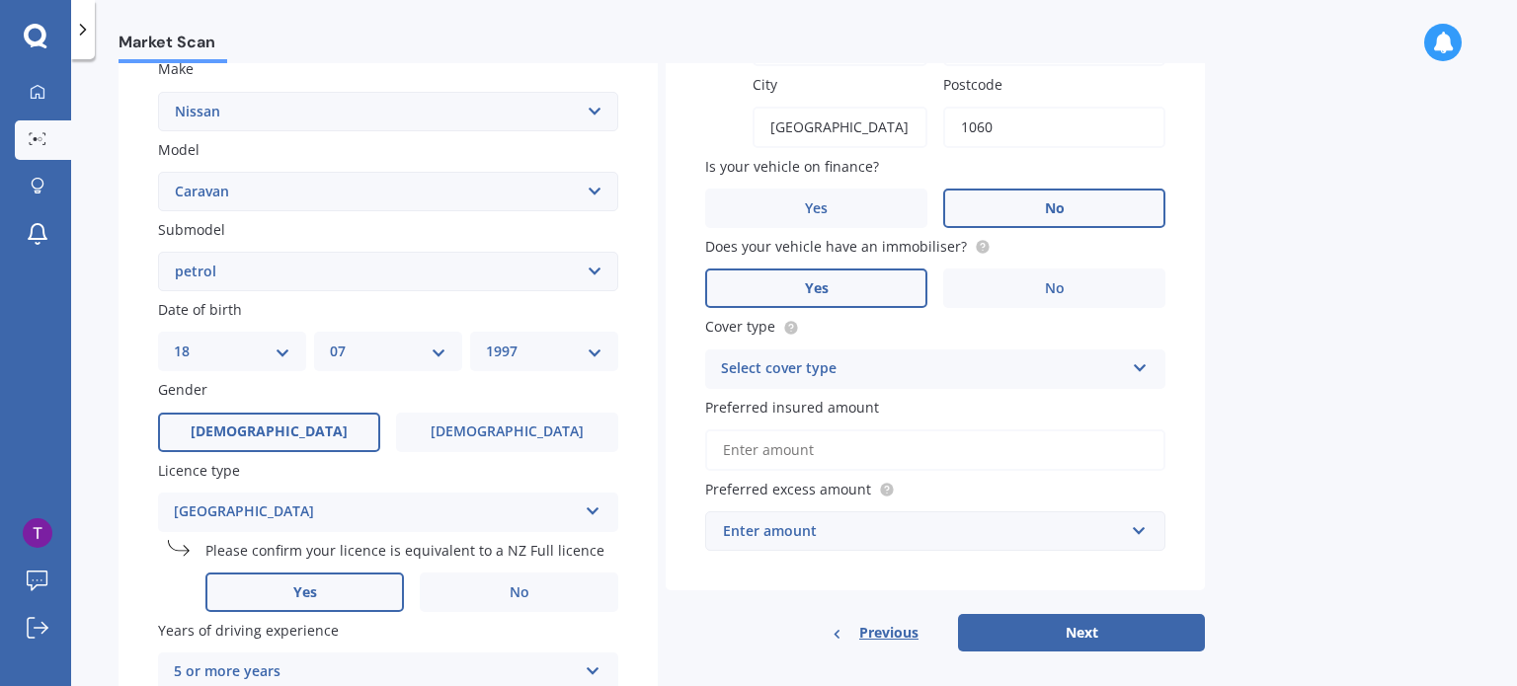
click at [1046, 368] on div "Select cover type" at bounding box center [922, 370] width 403 height 24
click at [843, 409] on div "Comprehensive" at bounding box center [935, 408] width 458 height 36
click at [837, 449] on input "Preferred insured amount" at bounding box center [935, 450] width 460 height 41
click at [845, 536] on div "Enter amount" at bounding box center [923, 532] width 401 height 22
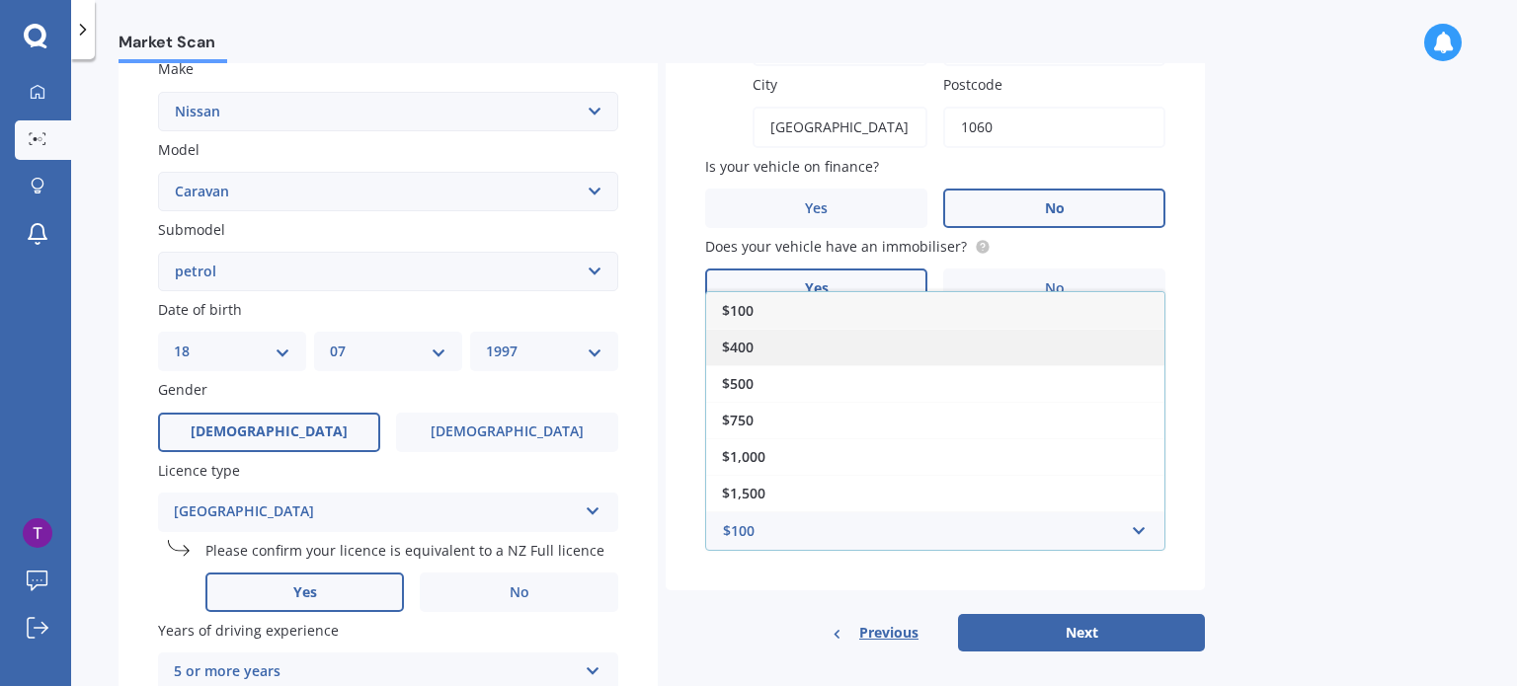
click at [779, 331] on div "$400" at bounding box center [935, 347] width 458 height 37
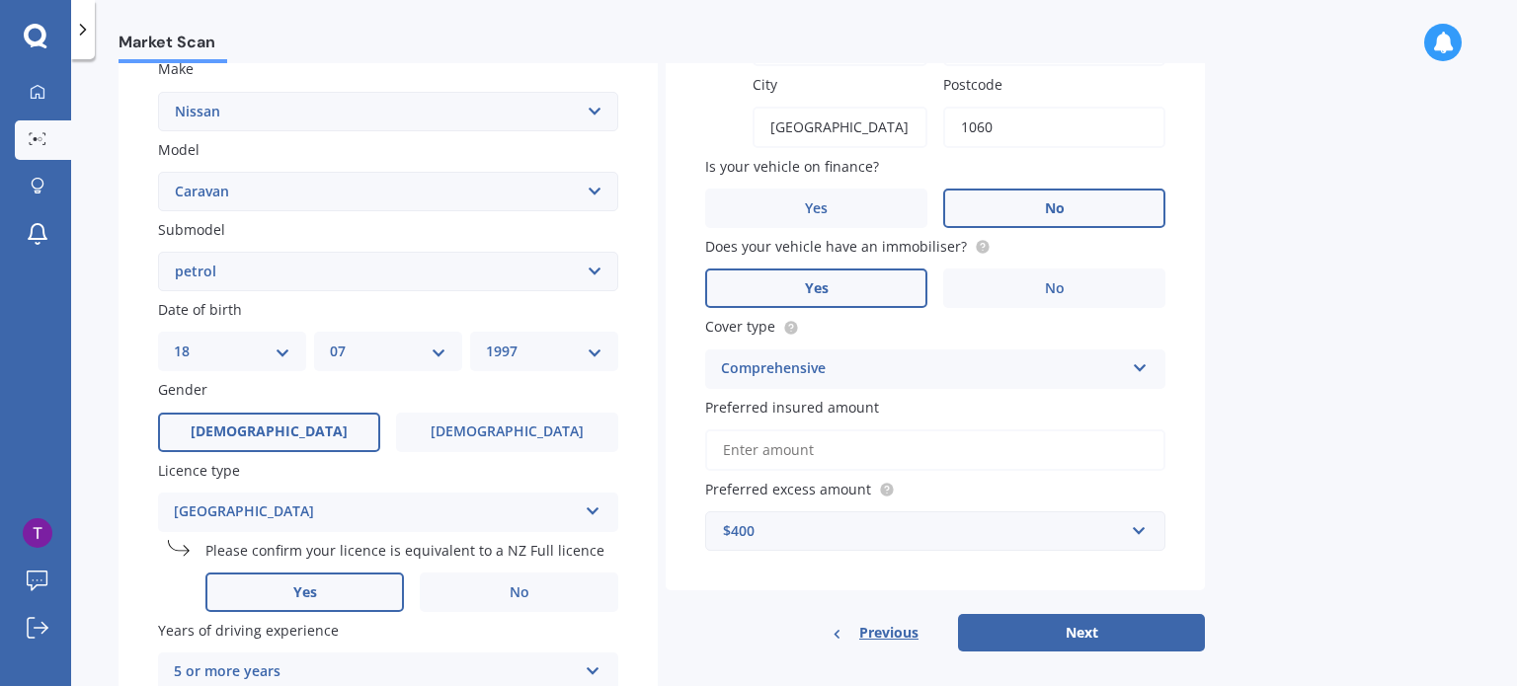
click at [795, 456] on input "Preferred insured amount" at bounding box center [935, 450] width 460 height 41
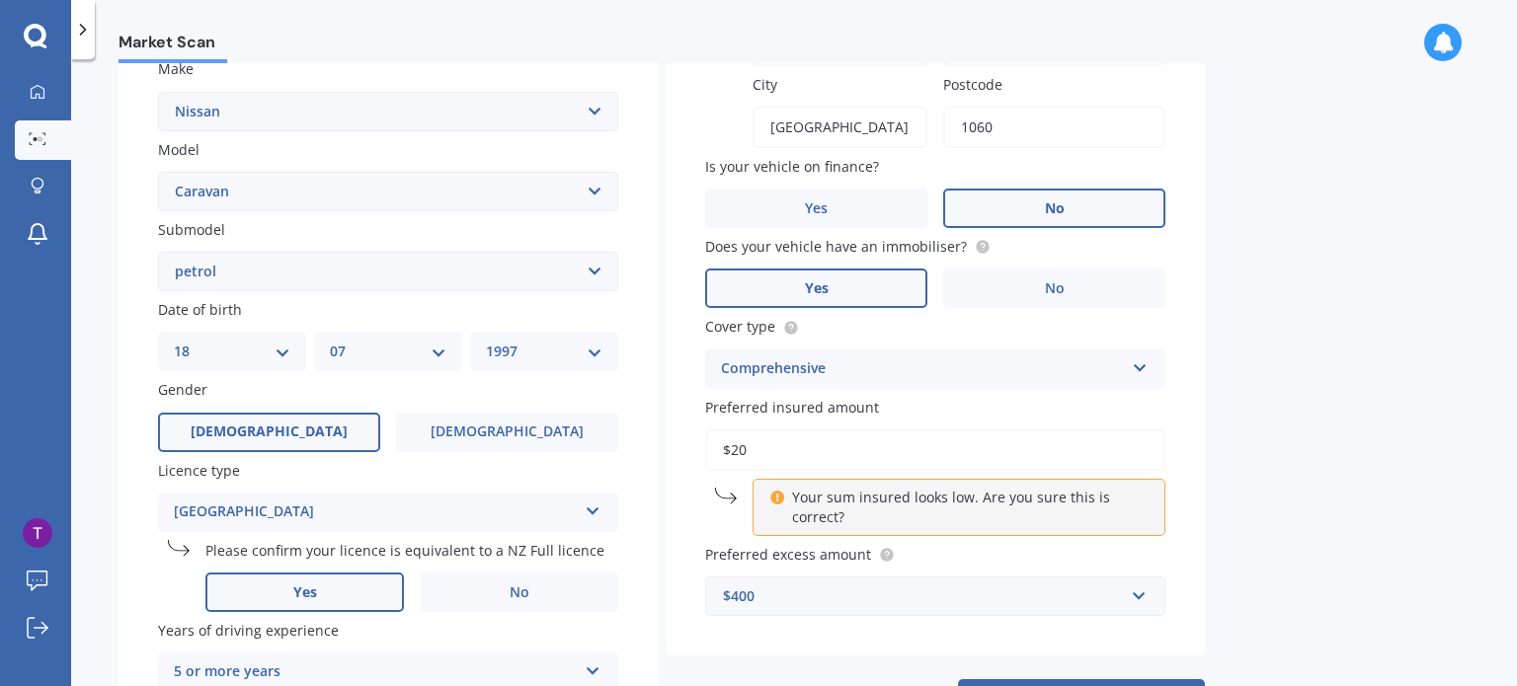
type input "$2"
type input "$1"
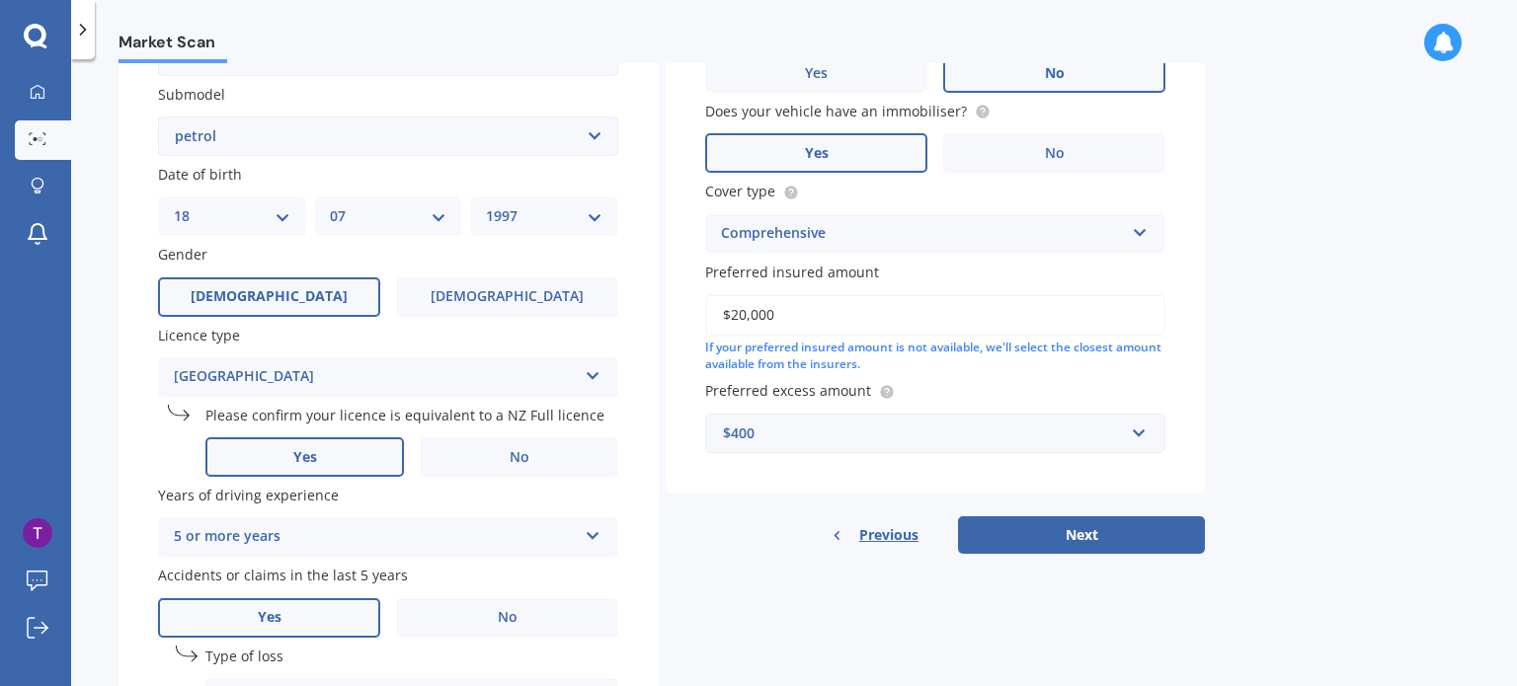
scroll to position [525, 0]
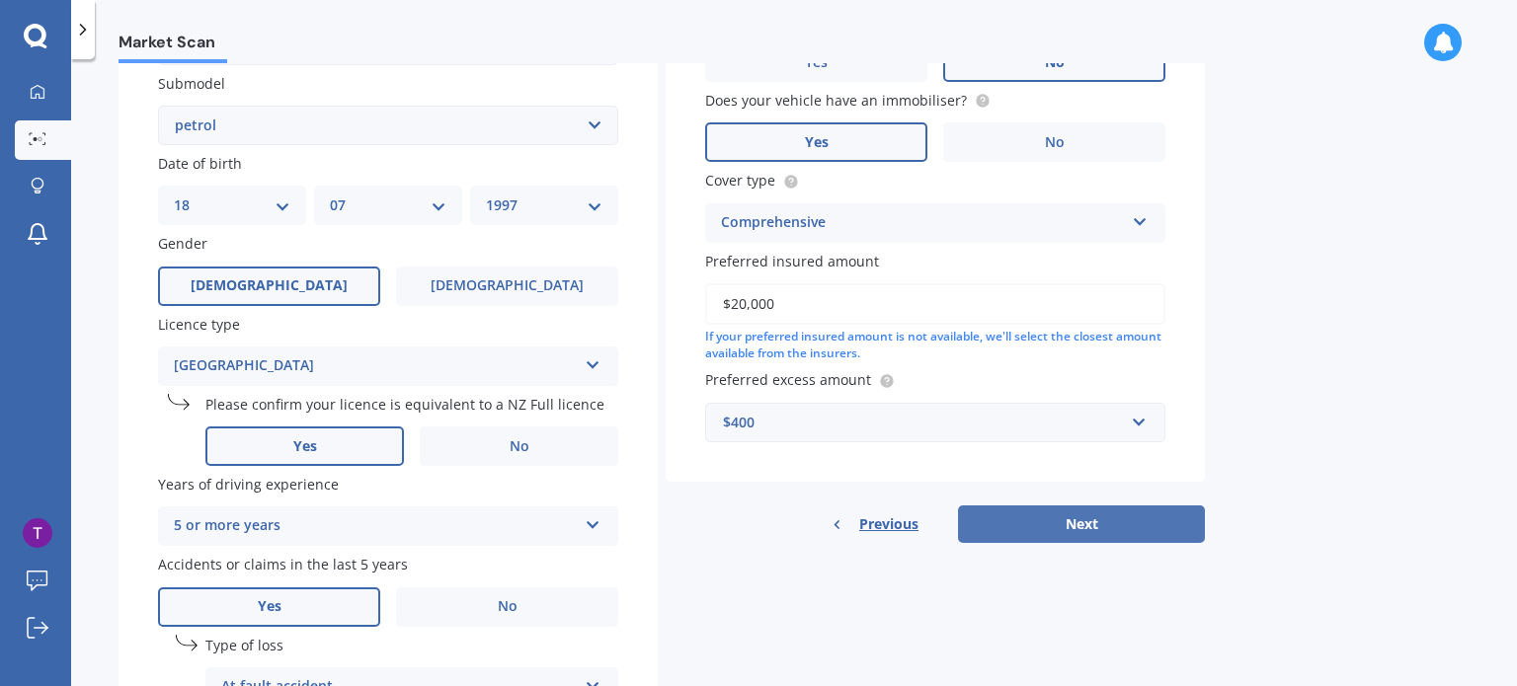
type input "$20,000"
click at [1065, 524] on button "Next" at bounding box center [1081, 525] width 247 height 38
select select "18"
select select "07"
select select "1997"
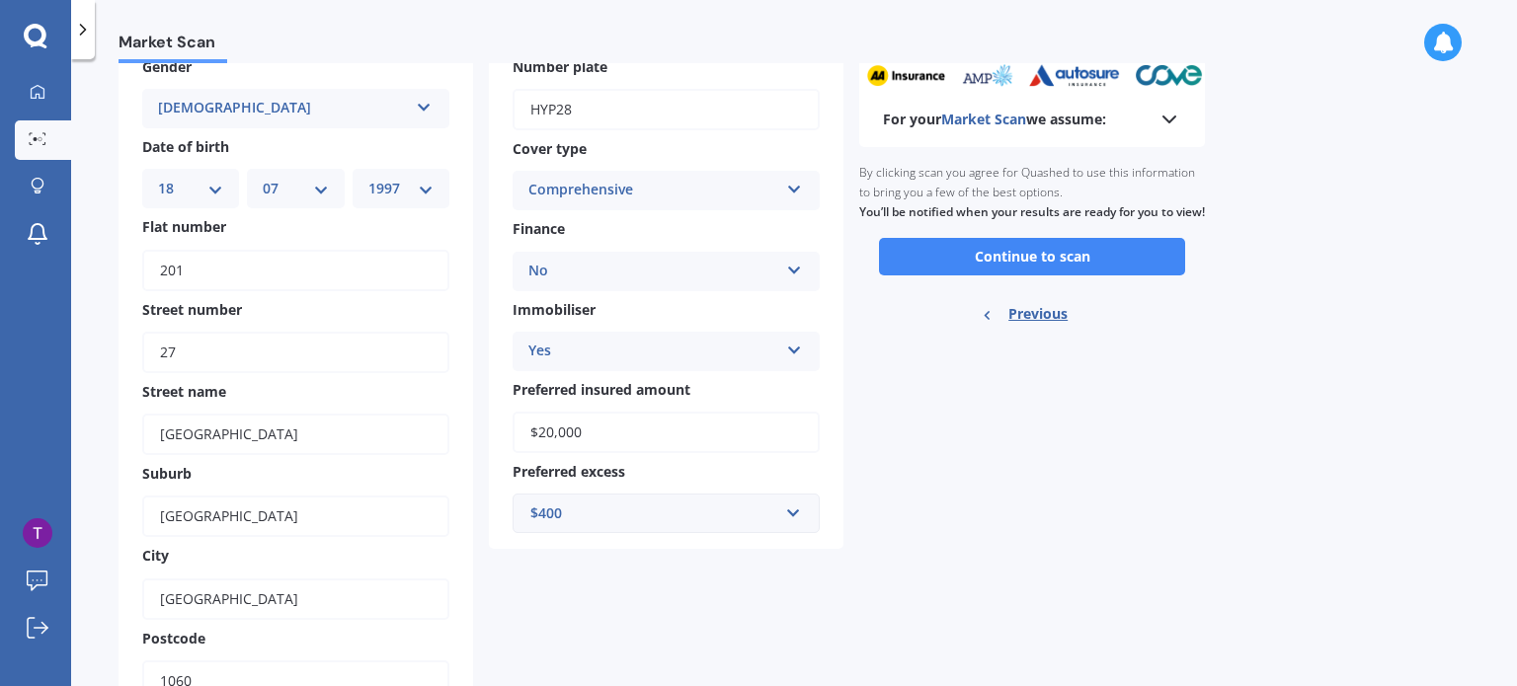
scroll to position [0, 0]
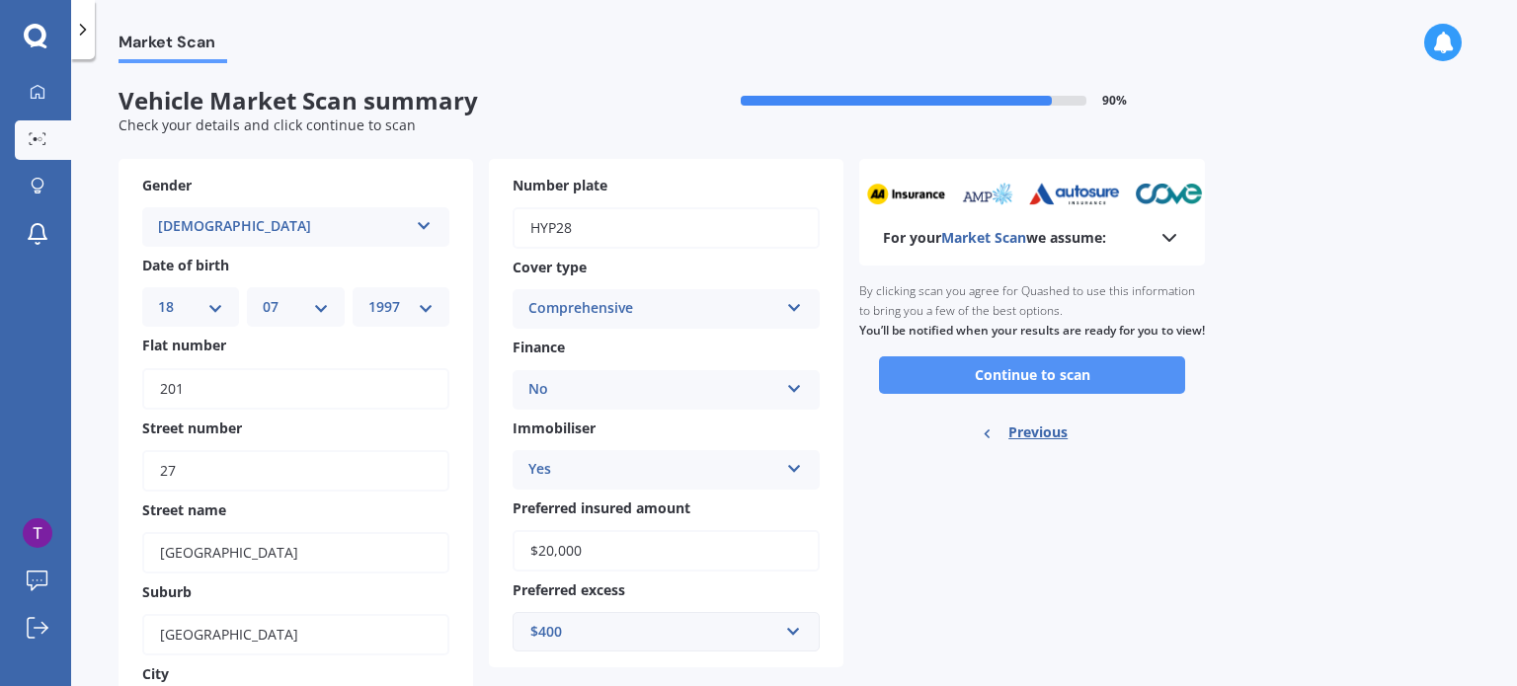
click at [1048, 394] on button "Continue to scan" at bounding box center [1032, 376] width 306 height 38
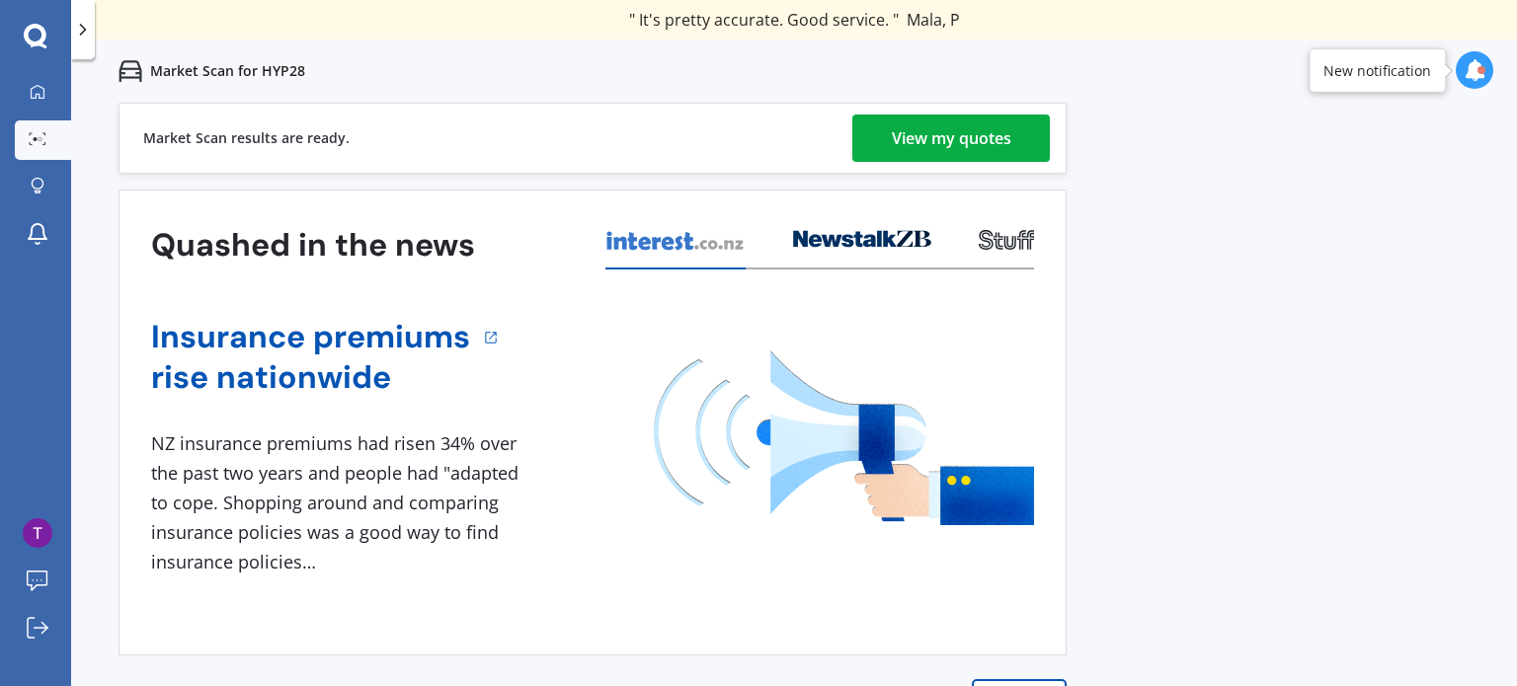
click at [980, 151] on div "View my quotes" at bounding box center [952, 138] width 120 height 47
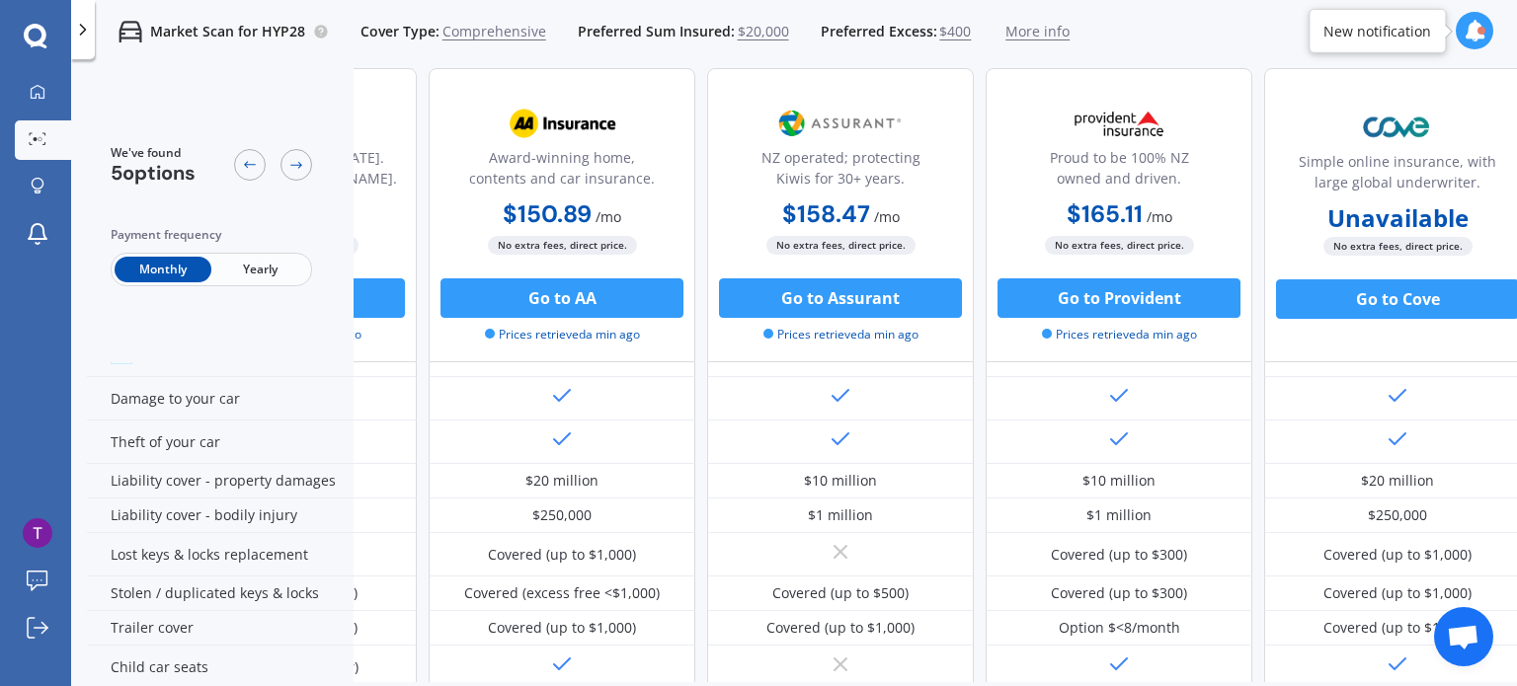
scroll to position [118, 226]
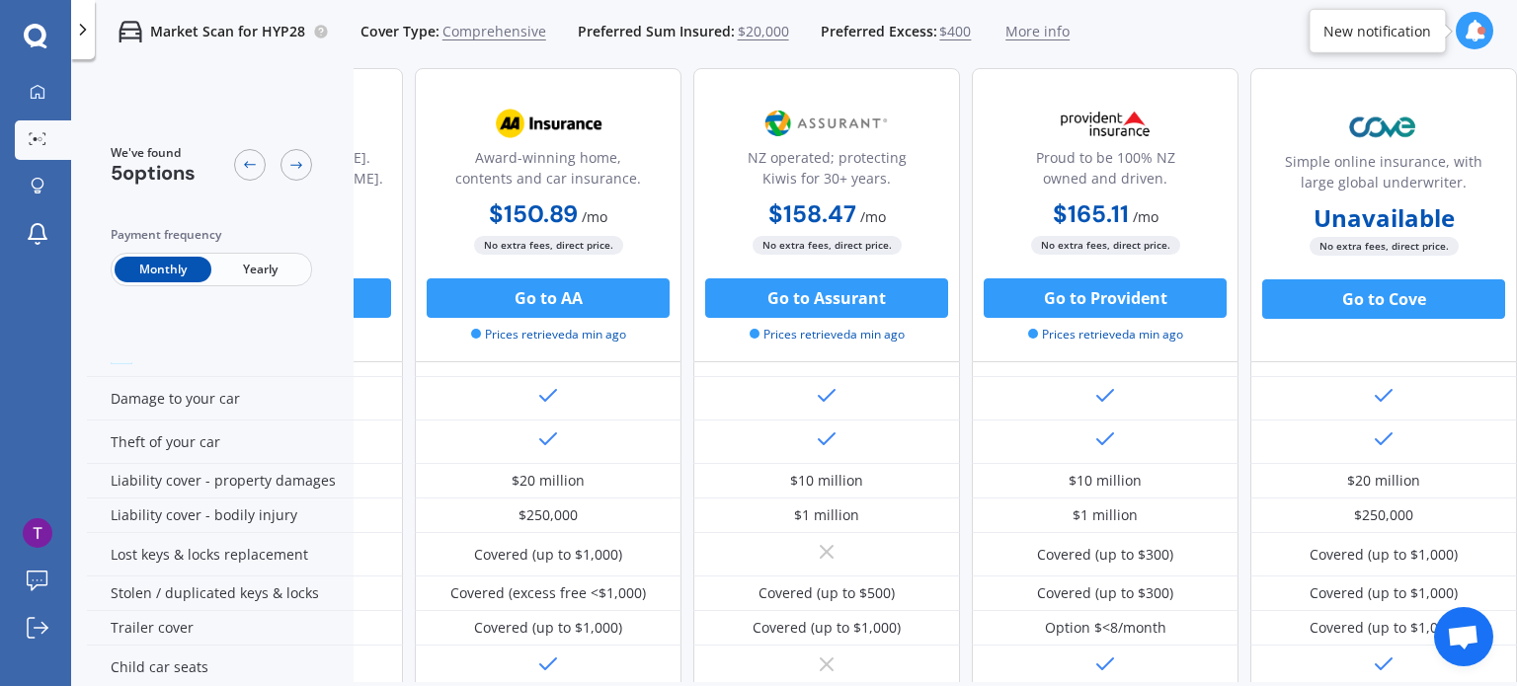
drag, startPoint x: 1320, startPoint y: 307, endPoint x: 1479, endPoint y: 261, distance: 165.7
click at [1479, 261] on div "No extra fees, direct price. Go to [GEOGRAPHIC_DATA]" at bounding box center [1383, 288] width 267 height 104
click at [254, 266] on span "Yearly" at bounding box center [259, 270] width 97 height 26
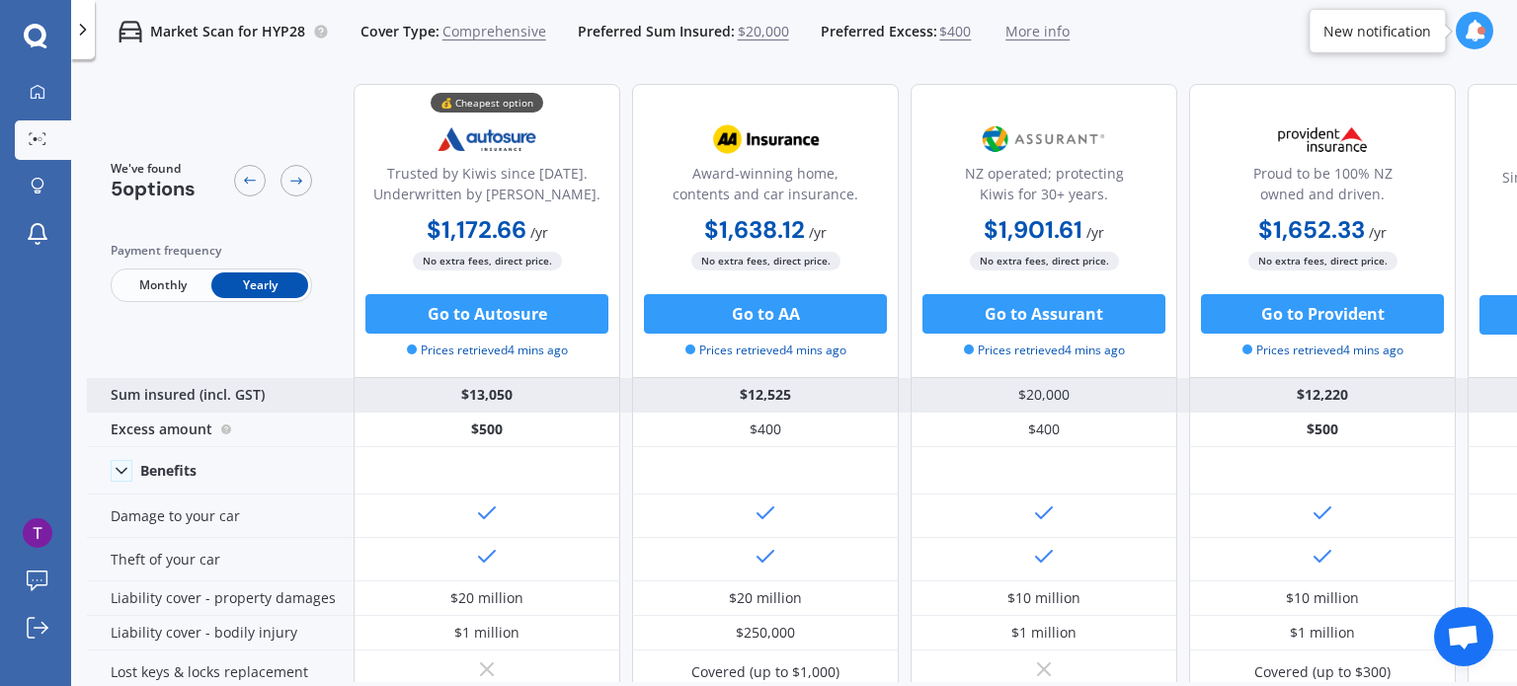
scroll to position [0, 226]
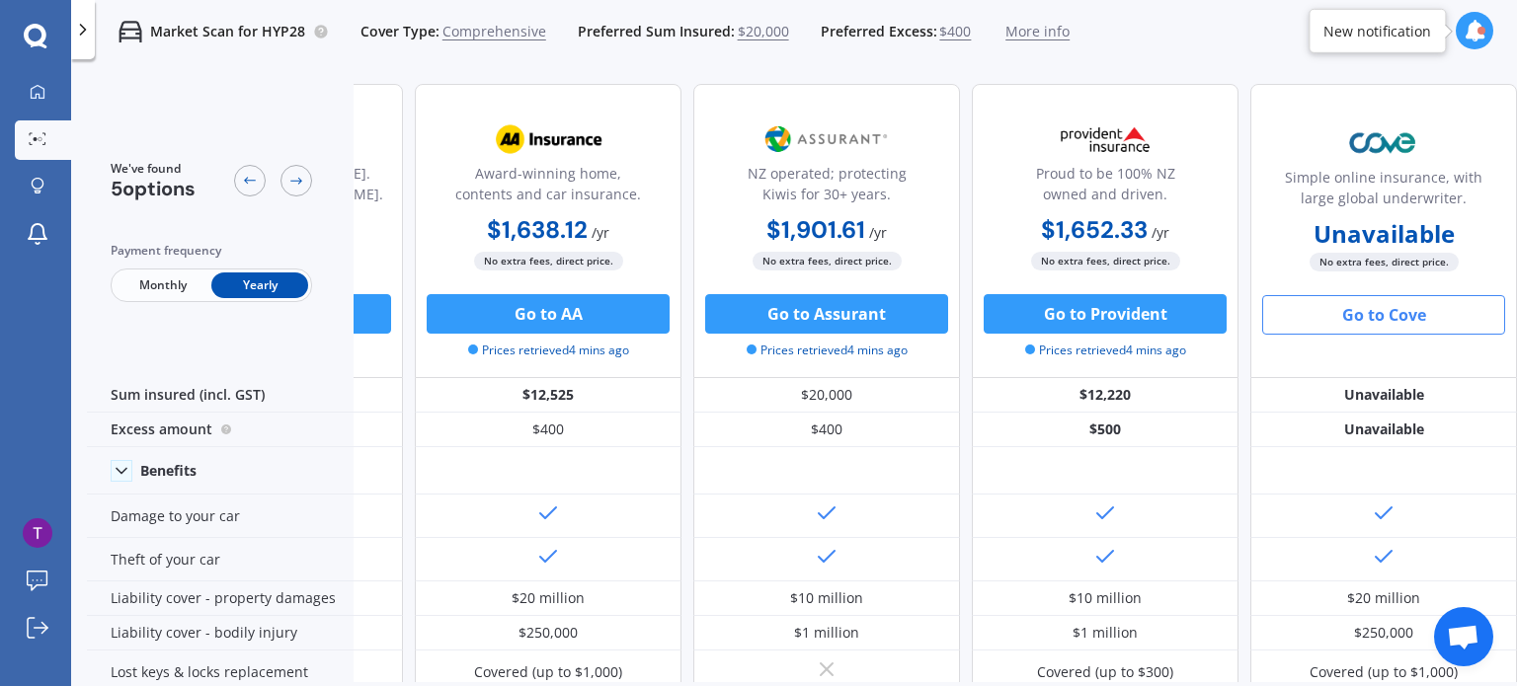
drag, startPoint x: 1367, startPoint y: 315, endPoint x: 1419, endPoint y: 312, distance: 52.4
click at [1419, 312] on button "Go to Cove" at bounding box center [1383, 315] width 243 height 40
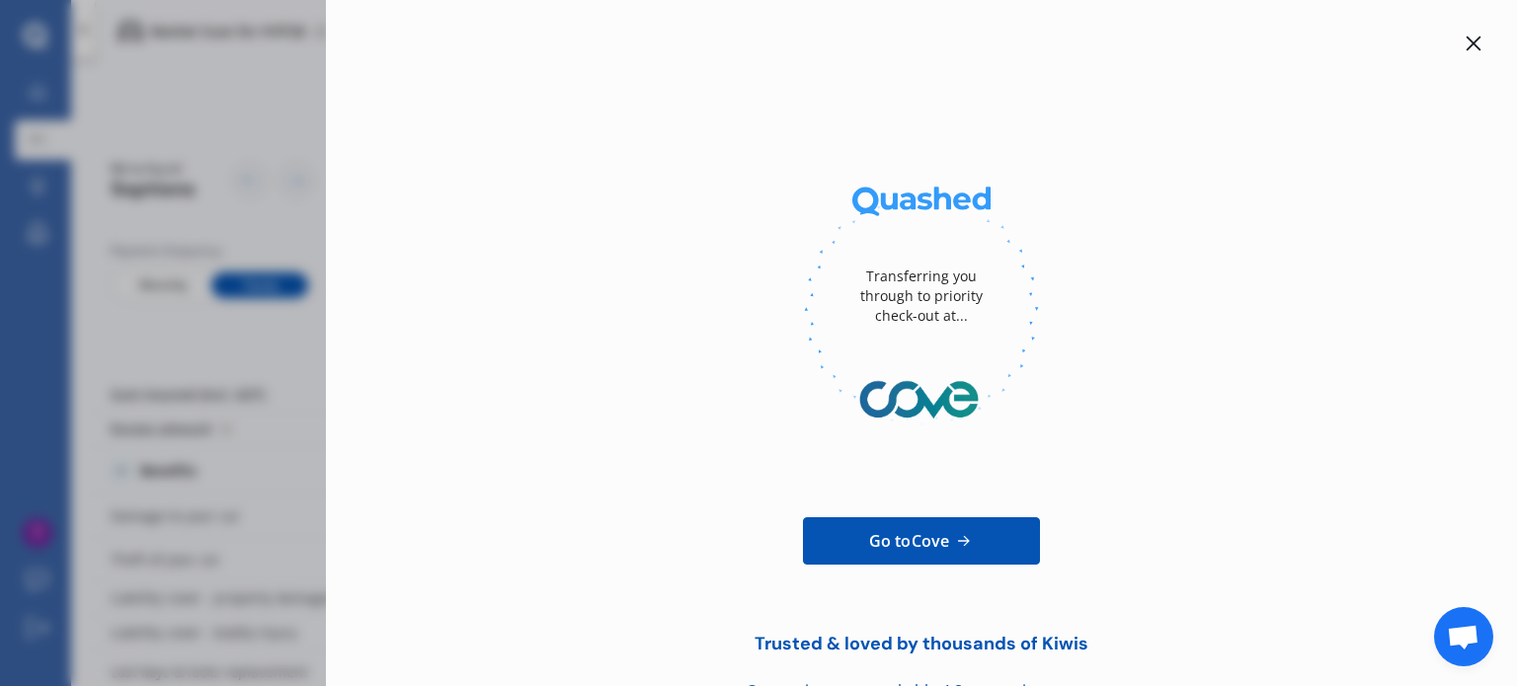
drag, startPoint x: 1451, startPoint y: 48, endPoint x: 1477, endPoint y: 36, distance: 28.7
click at [1477, 36] on div "Transferring you through to priority check-out at... Go to Cove Trusted & loved…" at bounding box center [921, 343] width 1191 height 686
click at [1466, 41] on icon at bounding box center [1474, 44] width 16 height 16
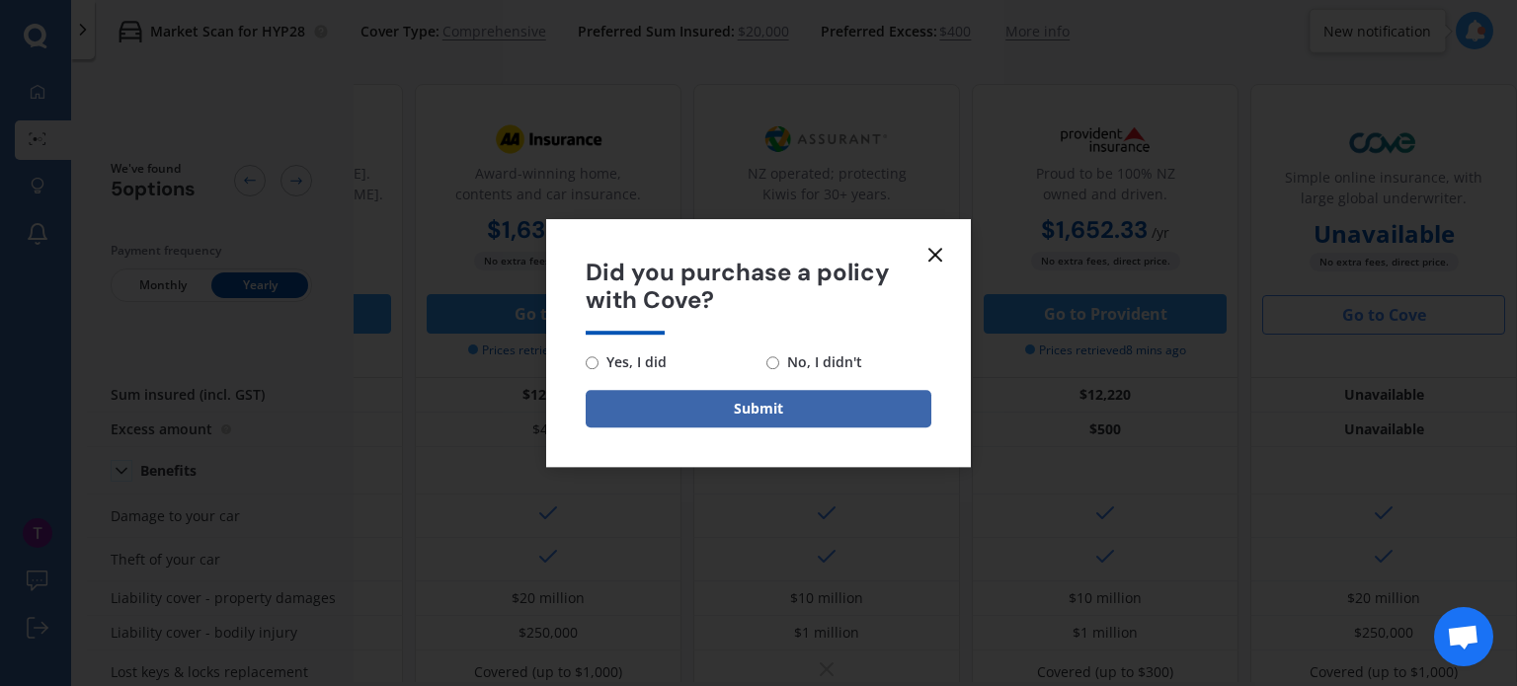
click at [798, 362] on span "No, I didn't" at bounding box center [820, 363] width 83 height 24
click at [779, 362] on input "No, I didn't" at bounding box center [772, 363] width 13 height 13
radio input "true"
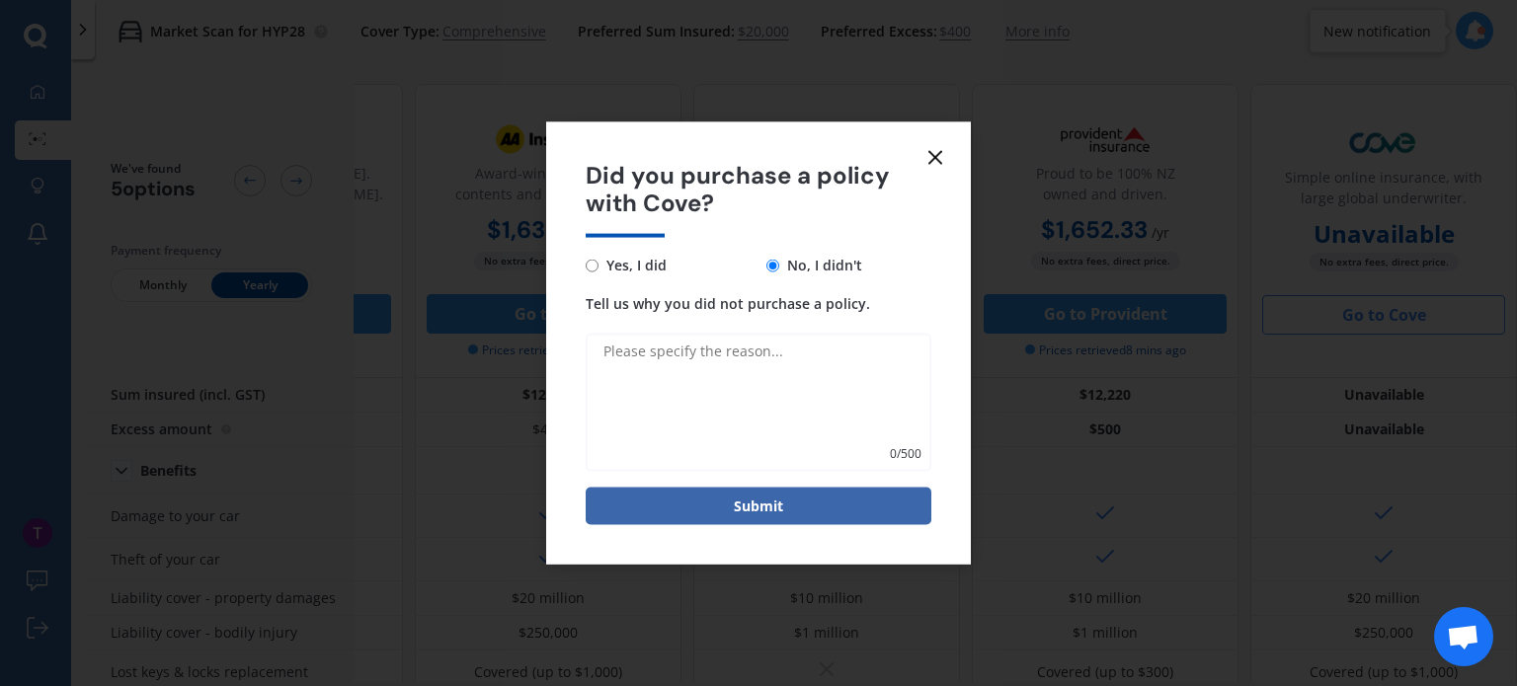
click at [761, 349] on textarea "Tell us why you did not purchase a policy." at bounding box center [759, 403] width 346 height 138
type textarea "Could not cover this class of vehicle"
click at [759, 513] on button "Submit" at bounding box center [759, 507] width 346 height 38
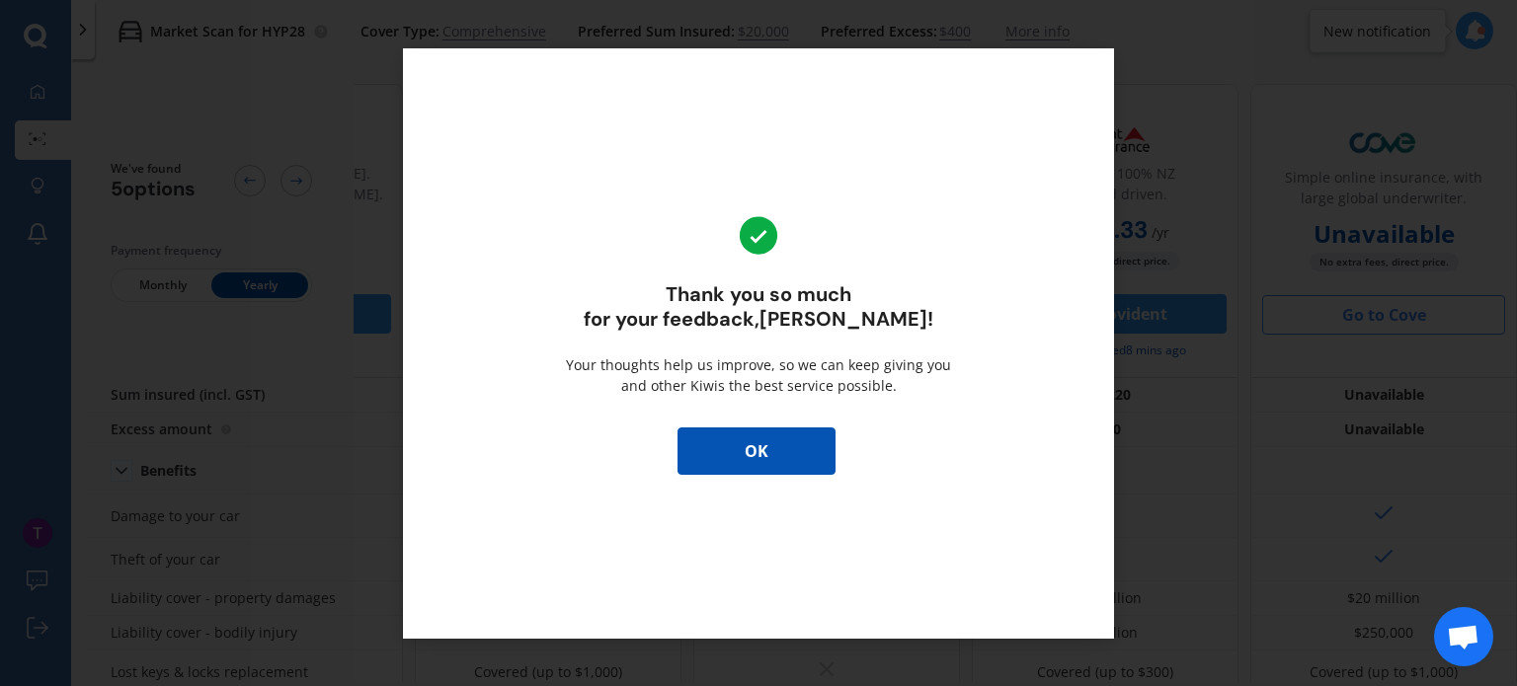
click at [770, 455] on button "OK" at bounding box center [757, 451] width 158 height 47
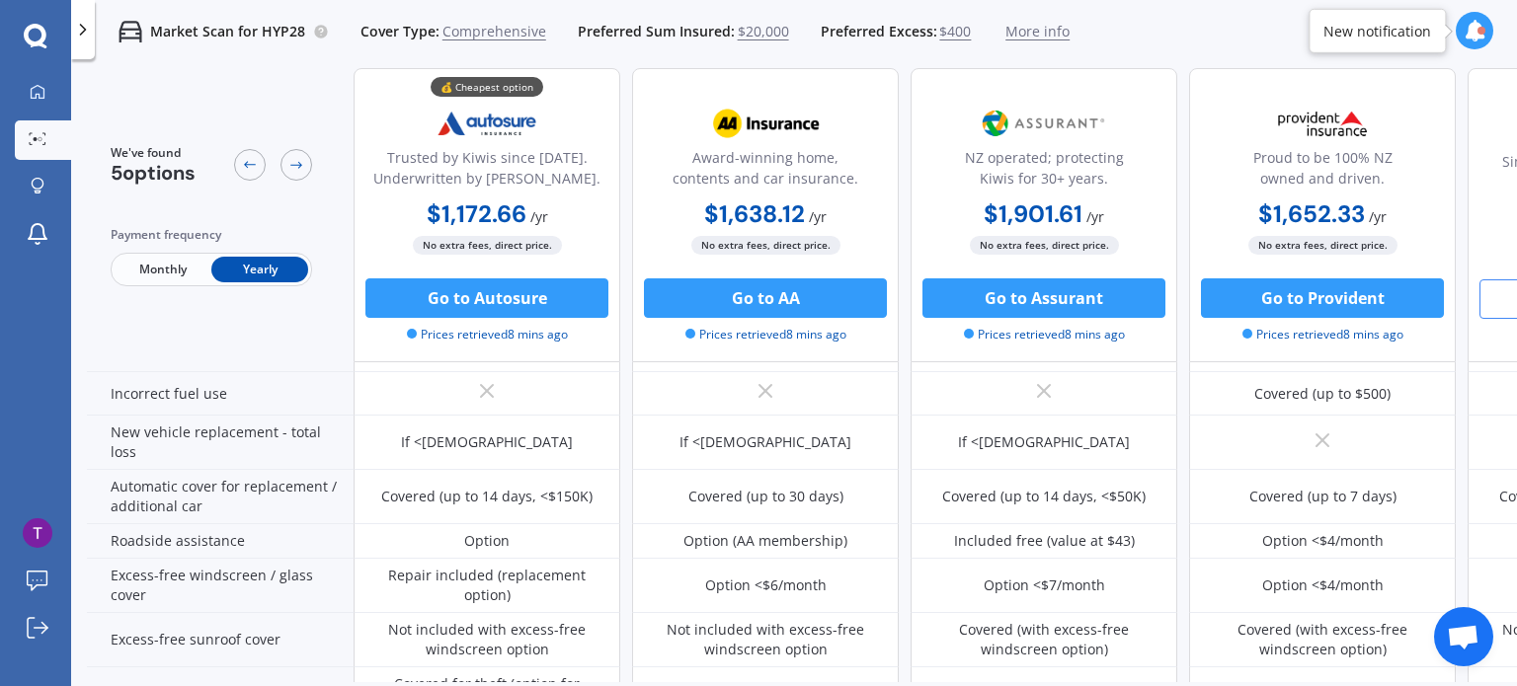
scroll to position [532, 0]
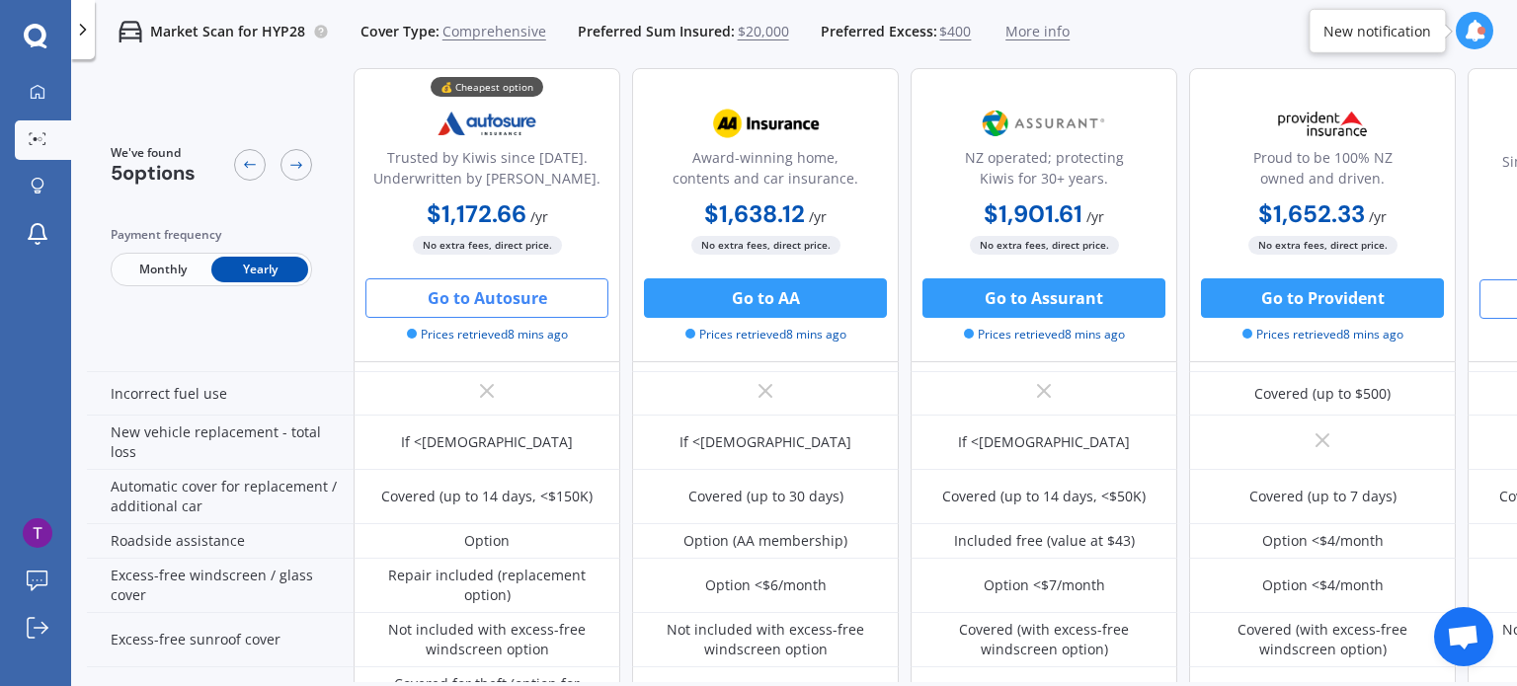
click at [483, 303] on button "Go to Autosure" at bounding box center [486, 299] width 243 height 40
